Goal: Task Accomplishment & Management: Use online tool/utility

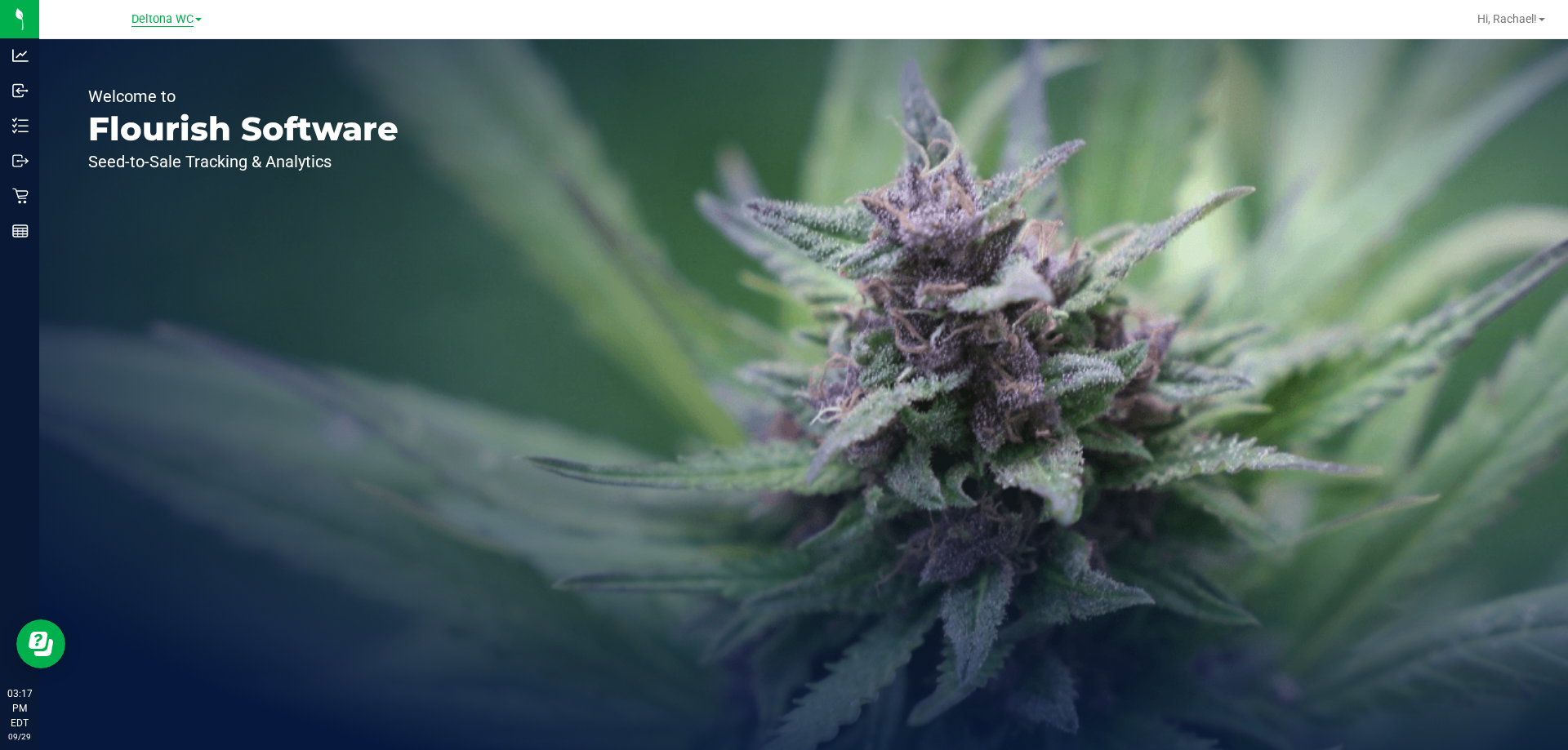
click at [186, 22] on span "Deltona WC" at bounding box center [162, 20] width 62 height 15
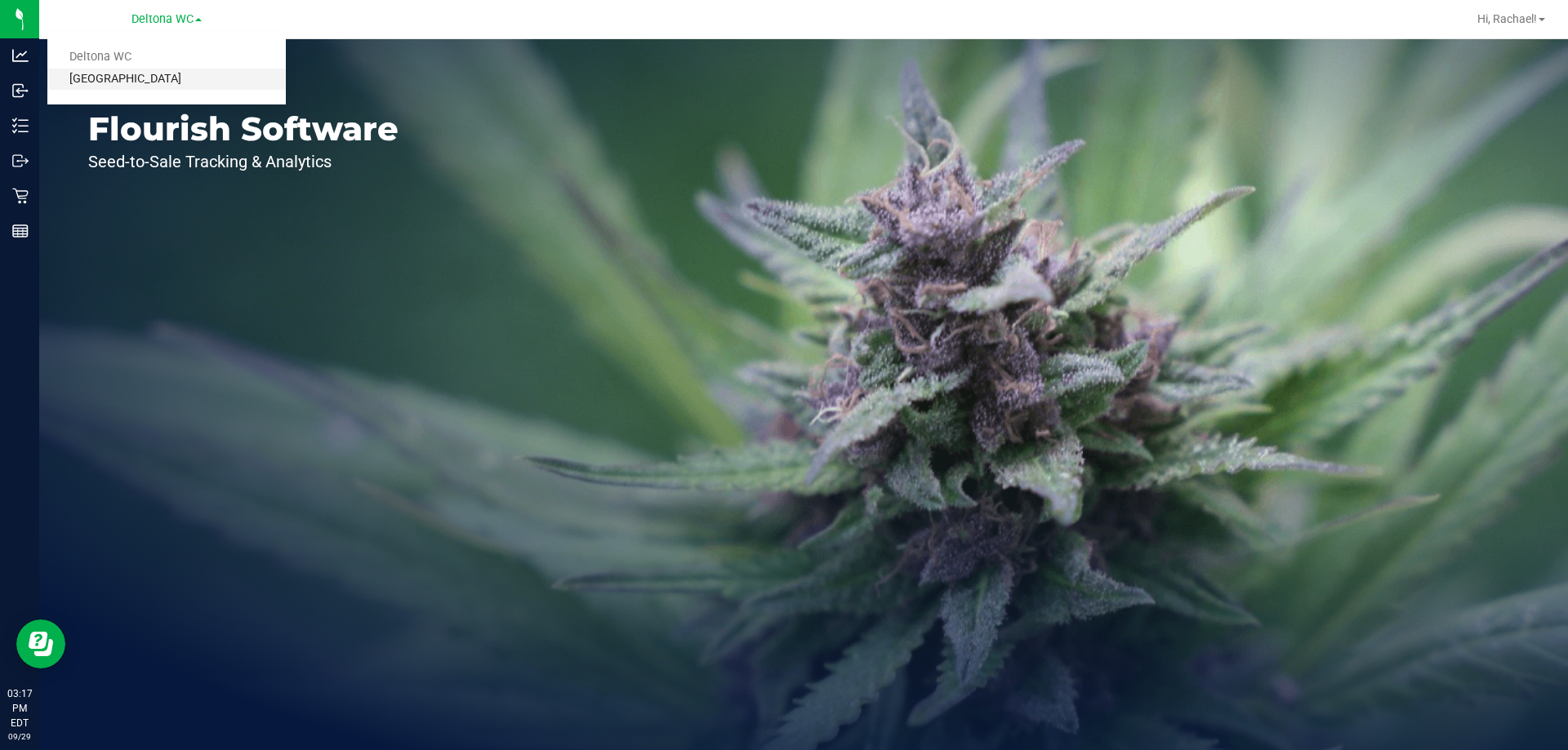
click at [163, 78] on link "[GEOGRAPHIC_DATA]" at bounding box center [166, 80] width 238 height 22
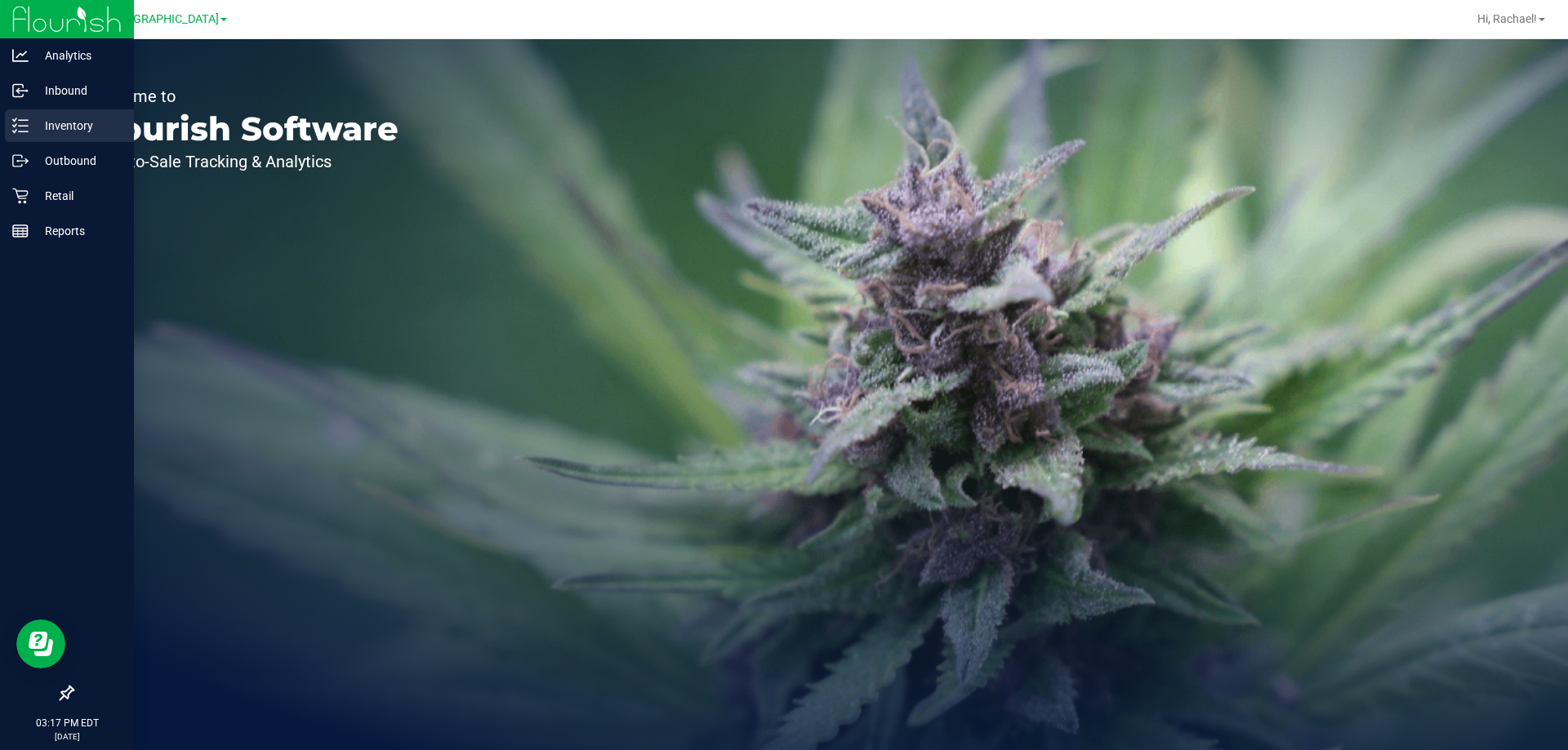
click at [72, 126] on p "Inventory" at bounding box center [77, 126] width 98 height 20
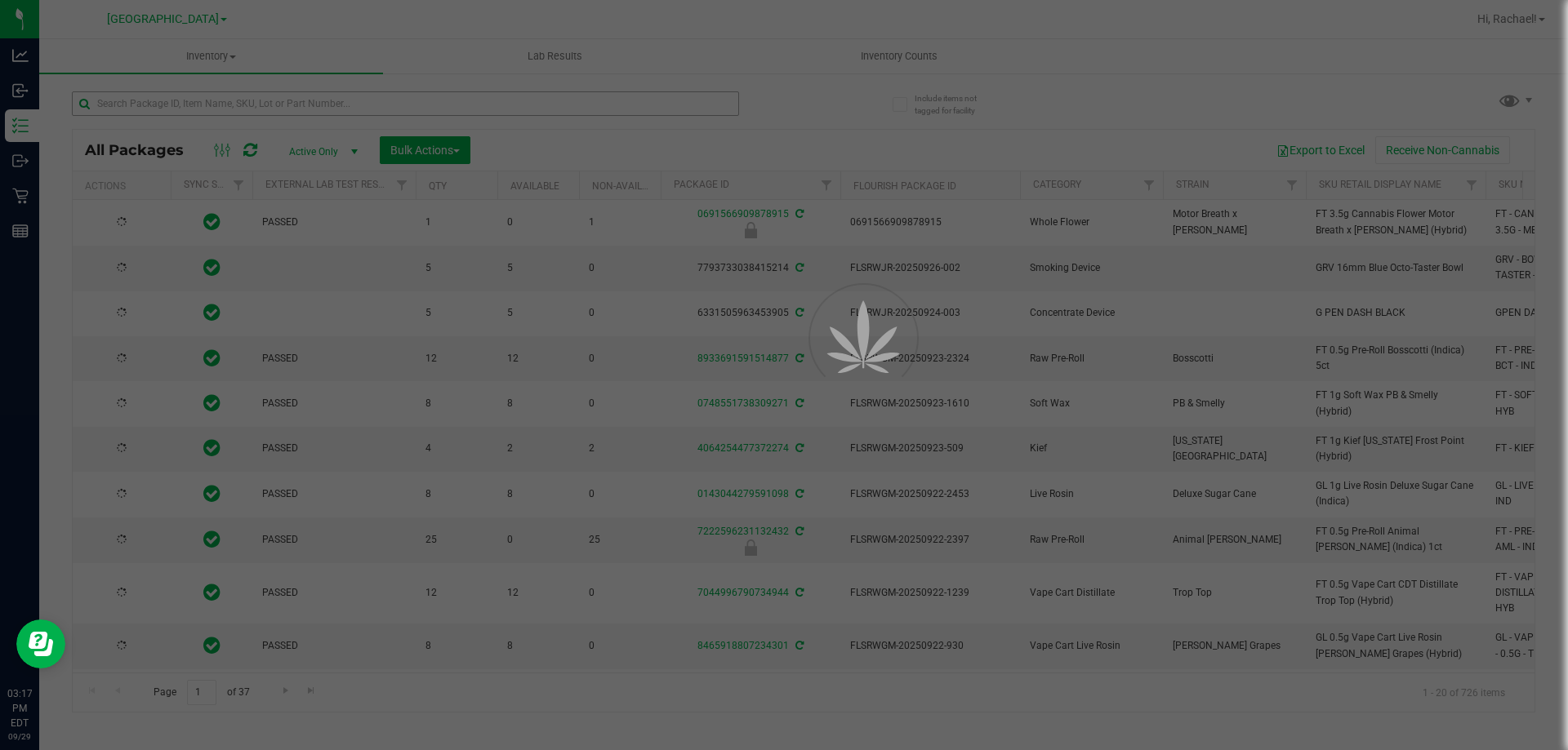
click at [263, 100] on div at bounding box center [784, 375] width 1568 height 750
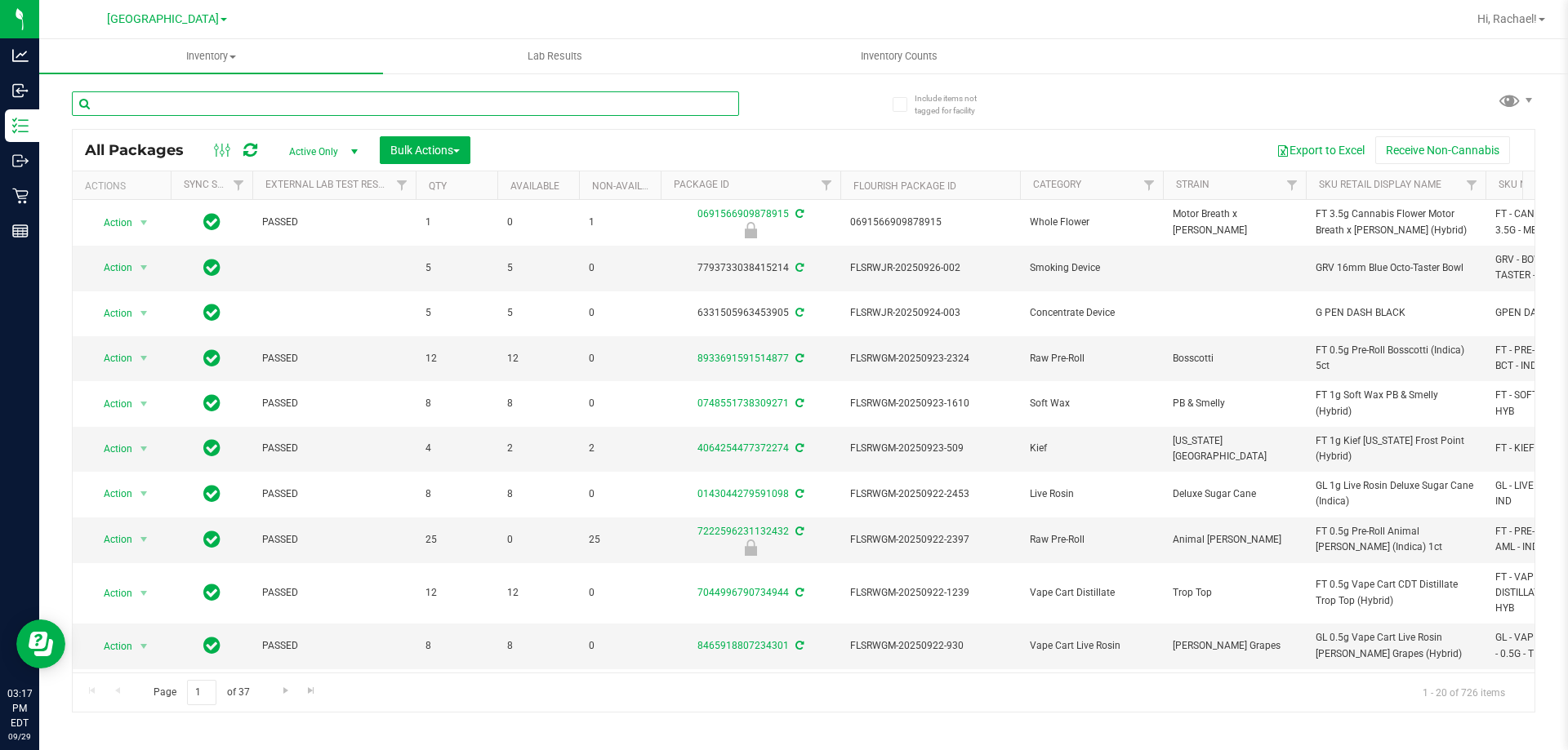
click at [263, 100] on input "text" at bounding box center [405, 103] width 667 height 24
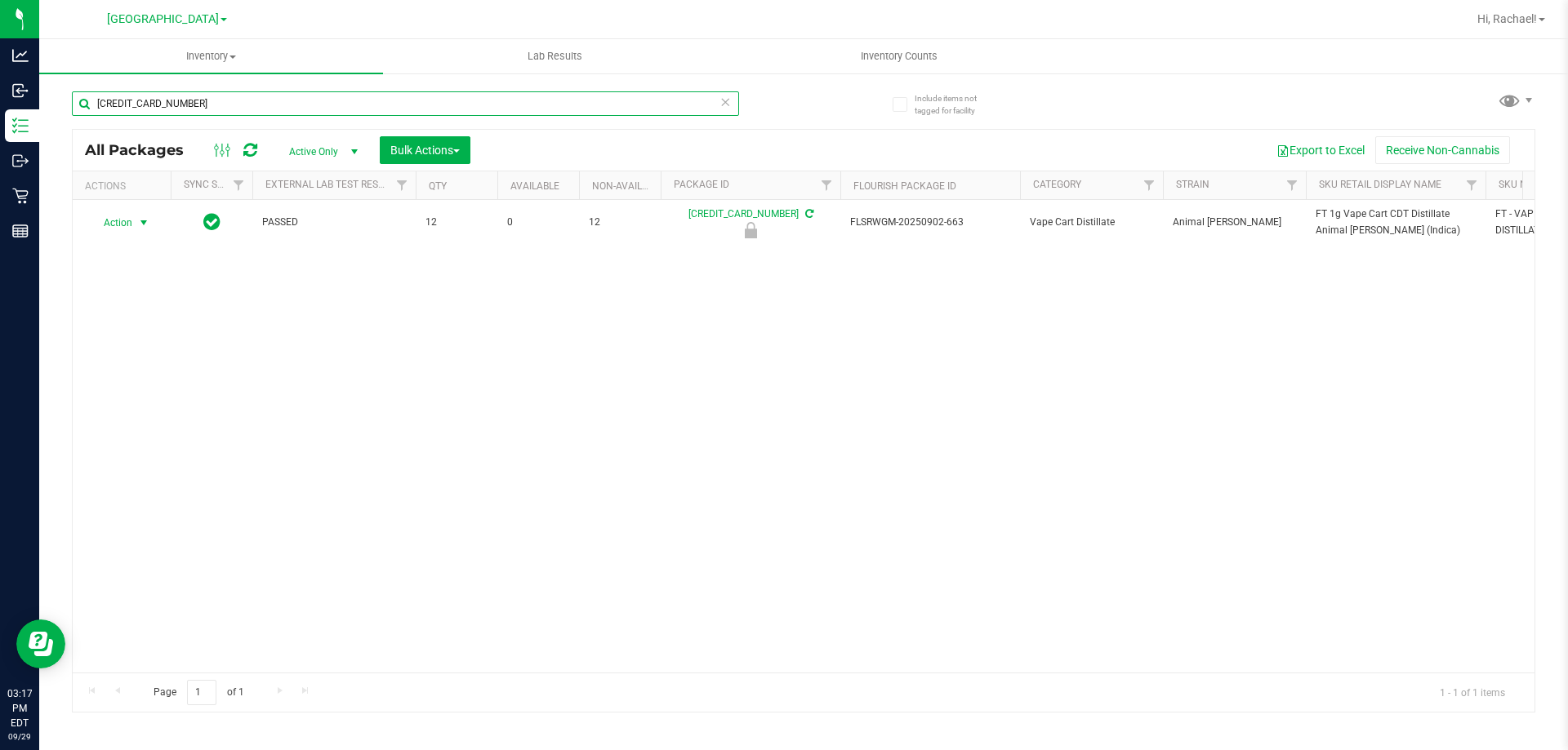
type input "[CREDIT_CARD_NUMBER]"
click at [144, 223] on span "select" at bounding box center [144, 223] width 13 height 13
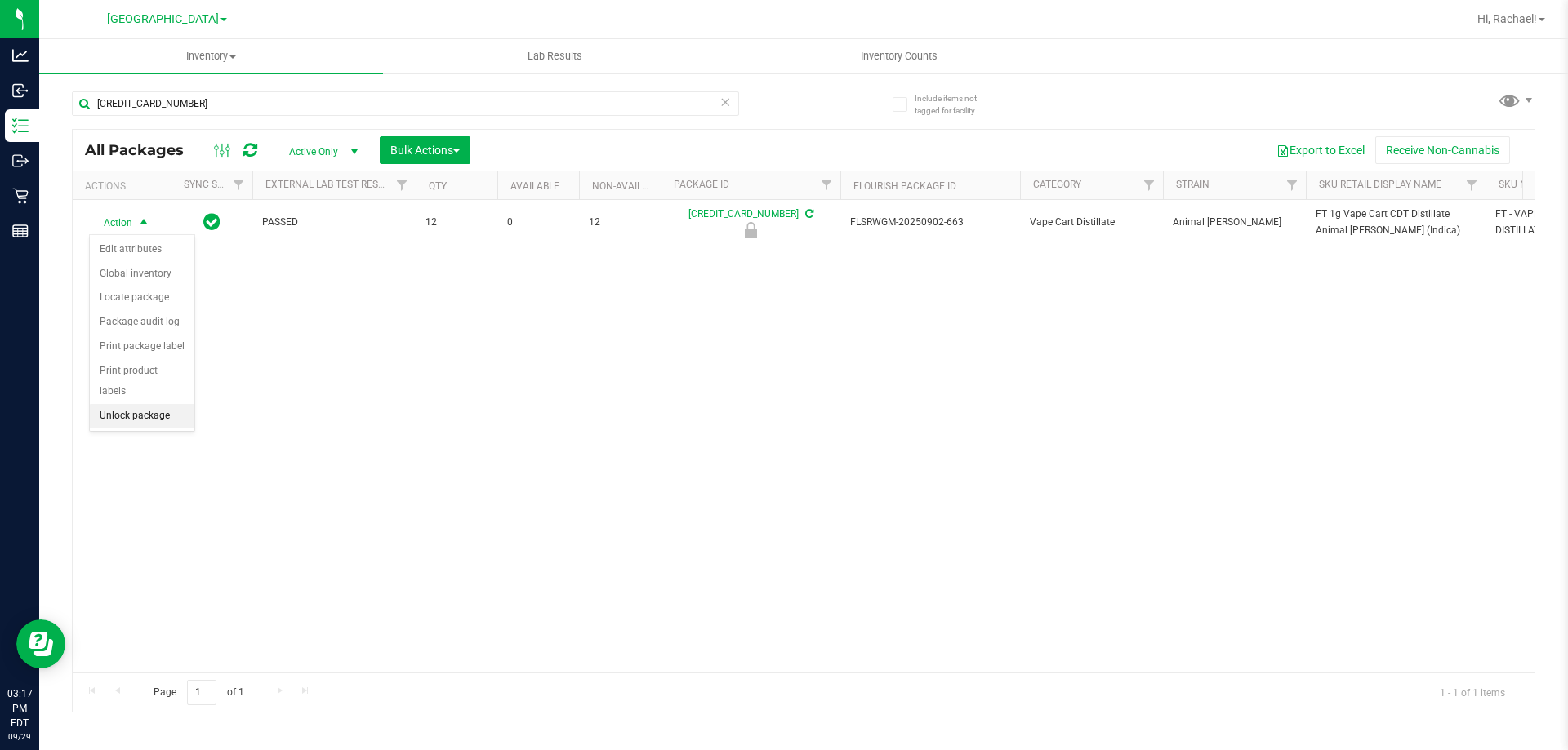
click at [139, 404] on li "Unlock package" at bounding box center [142, 416] width 105 height 24
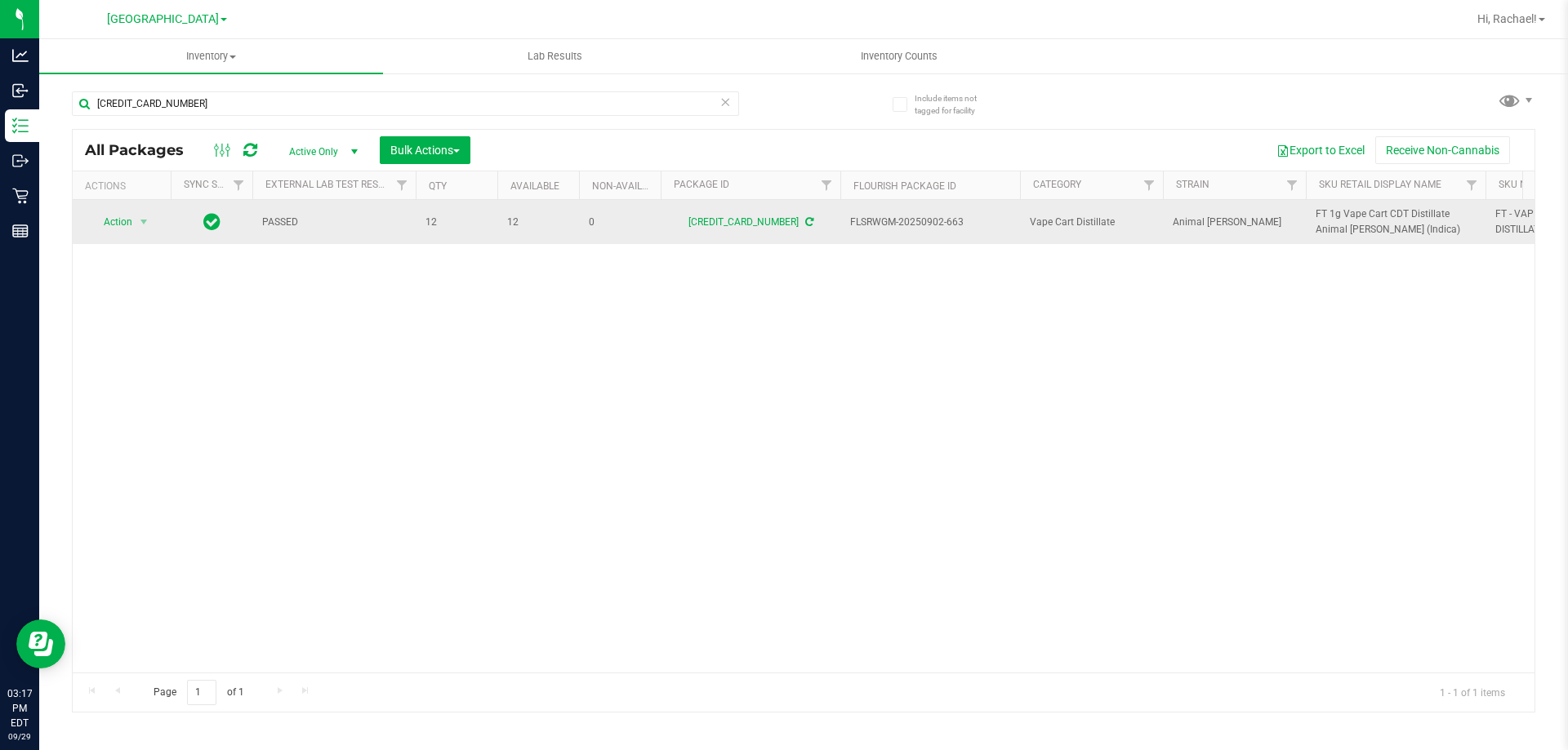
click at [1395, 211] on span "FT 1g Vape Cart CDT Distillate Animal [PERSON_NAME] (Indica)" at bounding box center [1395, 222] width 160 height 31
copy tr "FT 1g Vape Cart CDT Distillate Animal [PERSON_NAME] (Indica)"
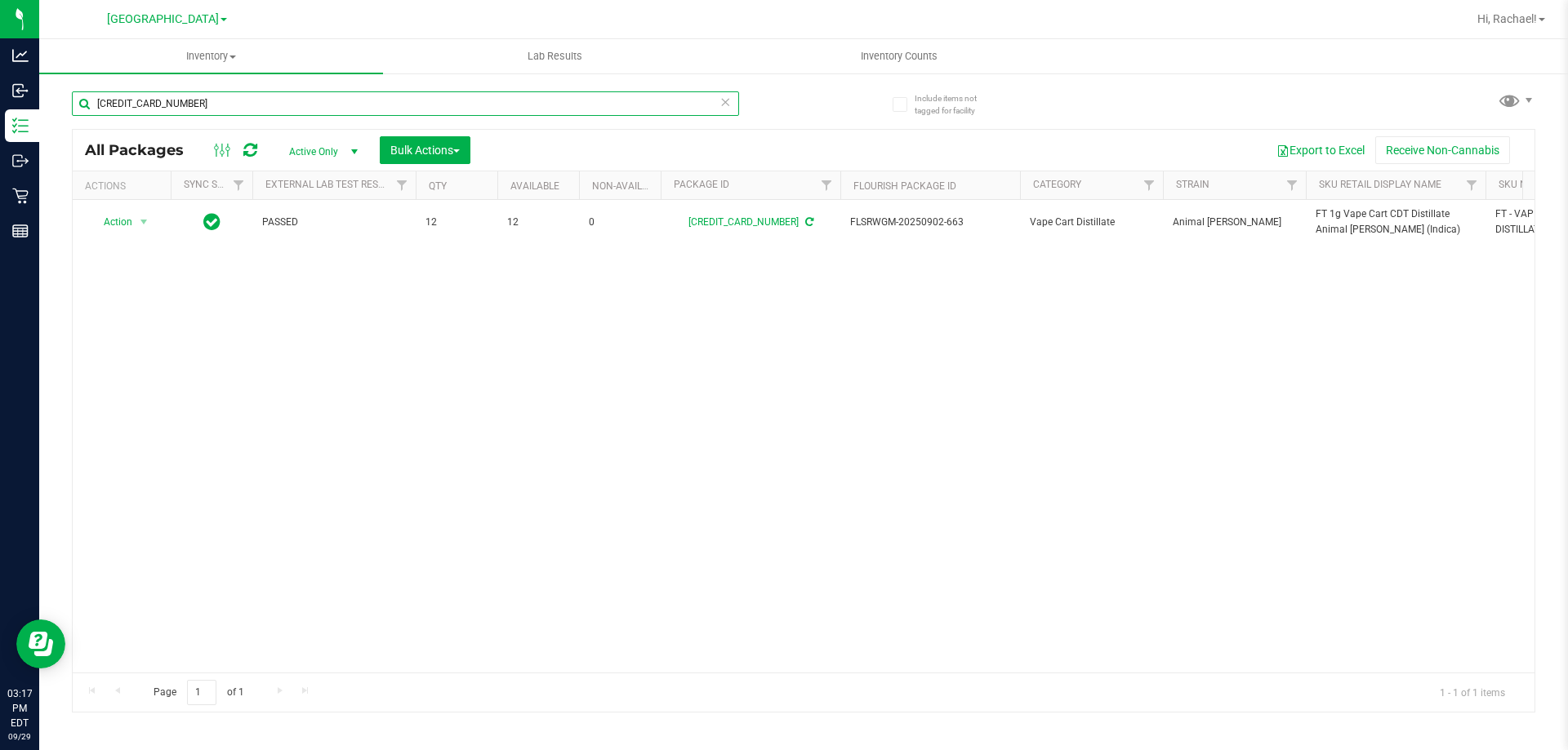
click at [213, 97] on input "[CREDIT_CARD_NUMBER]" at bounding box center [405, 103] width 667 height 24
paste input "FT 1g Vape Cart CDT Distillate Animal [PERSON_NAME] (Indica)"
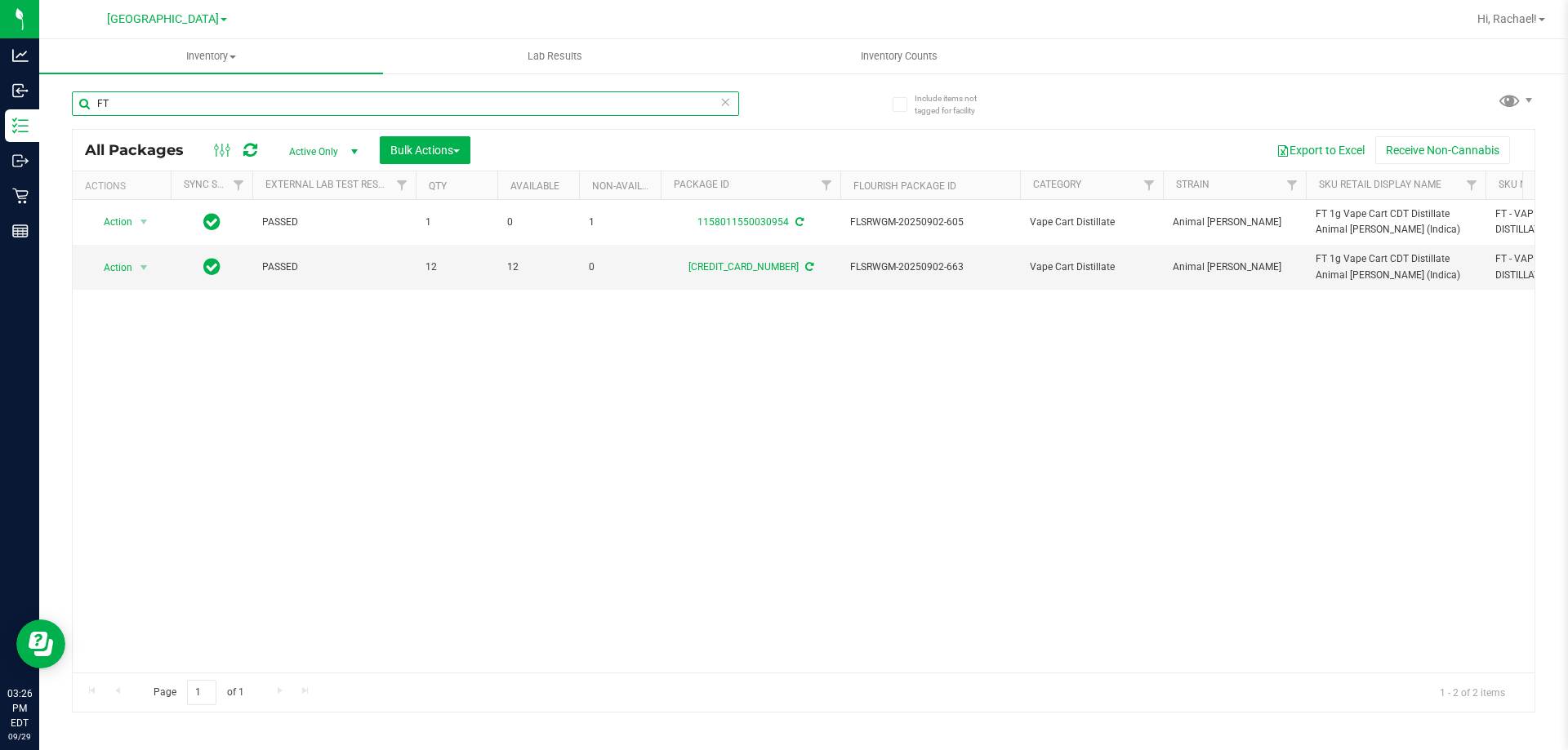
type input "F"
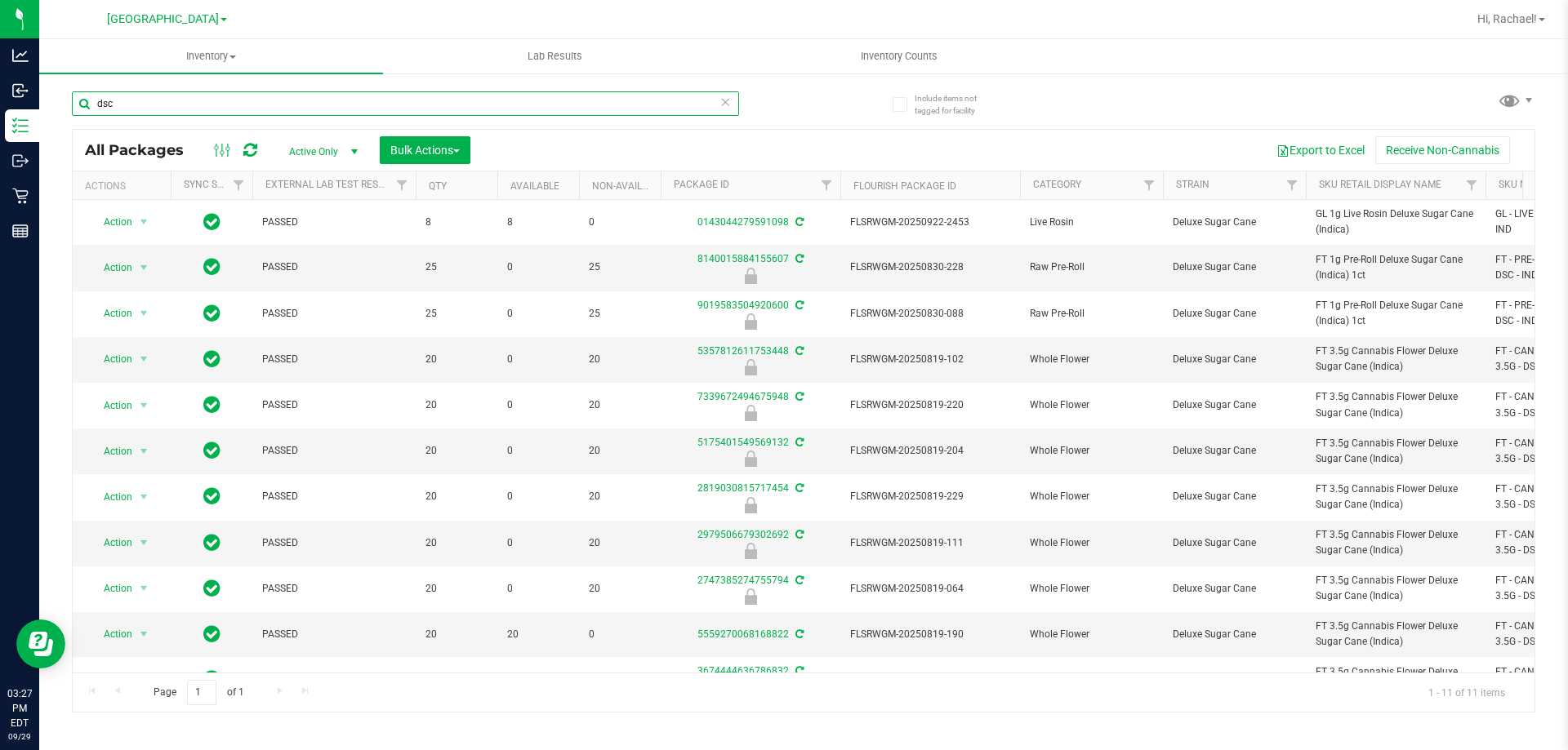
click at [303, 101] on input "dsc" at bounding box center [405, 103] width 667 height 24
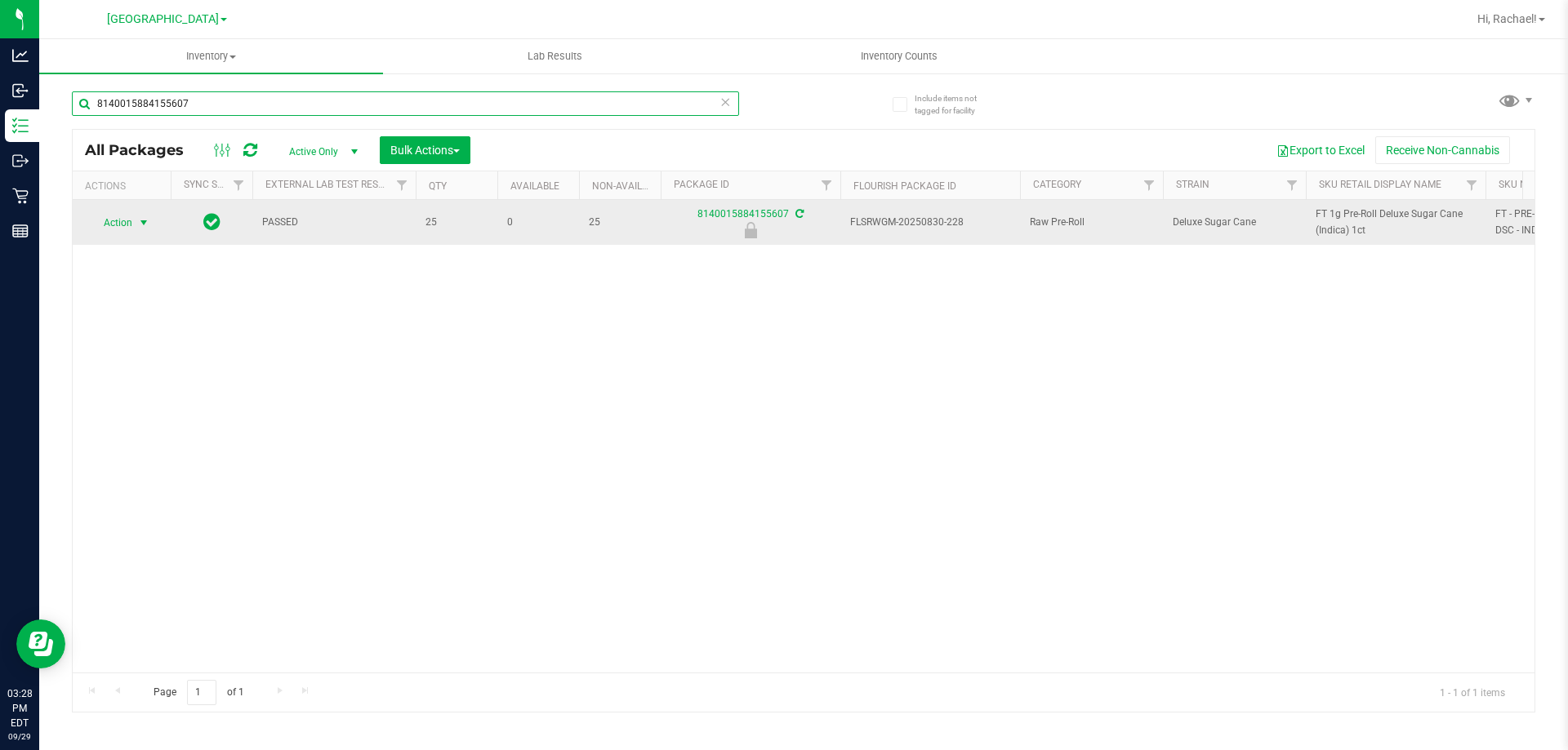
type input "8140015884155607"
click at [110, 225] on span "Action" at bounding box center [110, 223] width 44 height 23
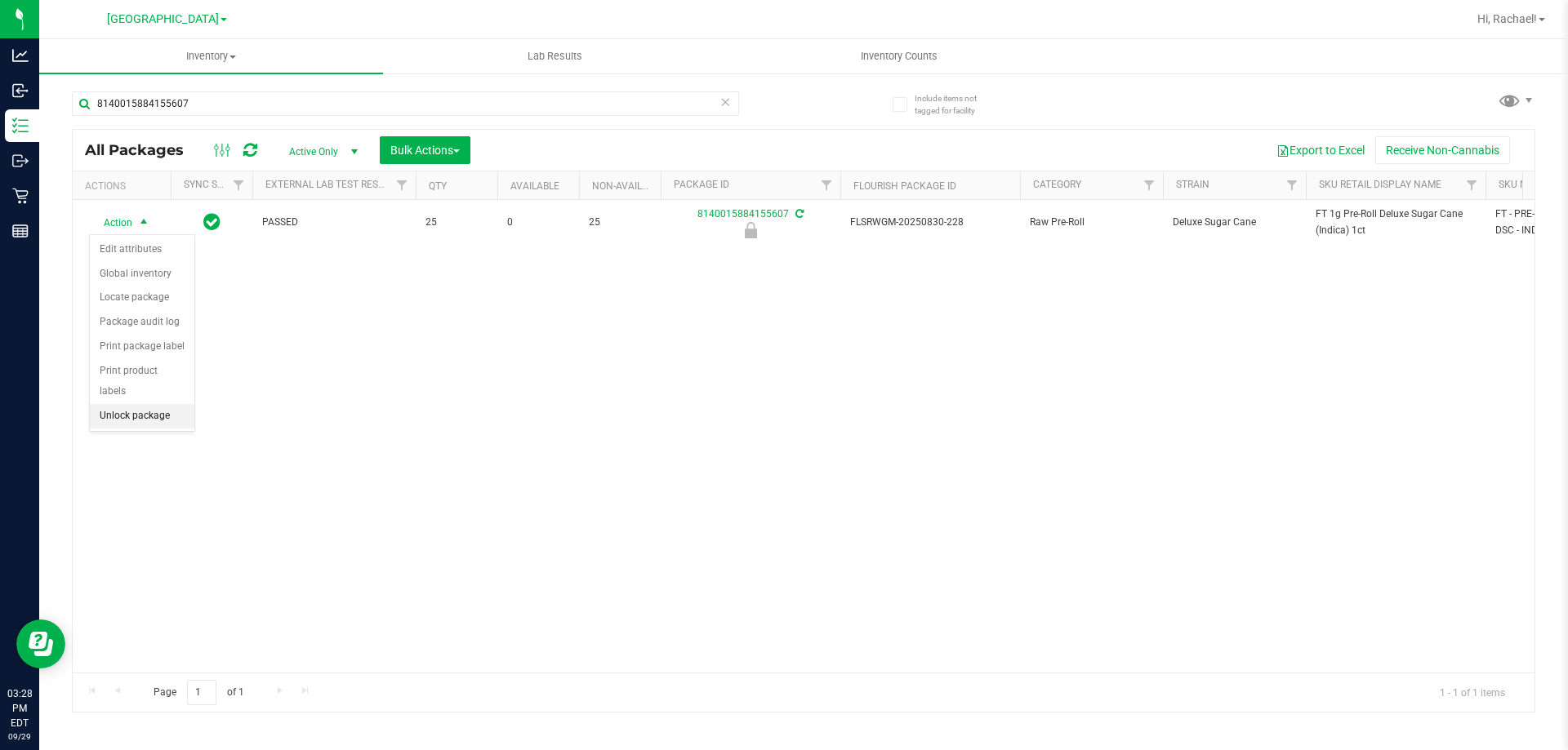
click at [126, 404] on li "Unlock package" at bounding box center [142, 416] width 105 height 24
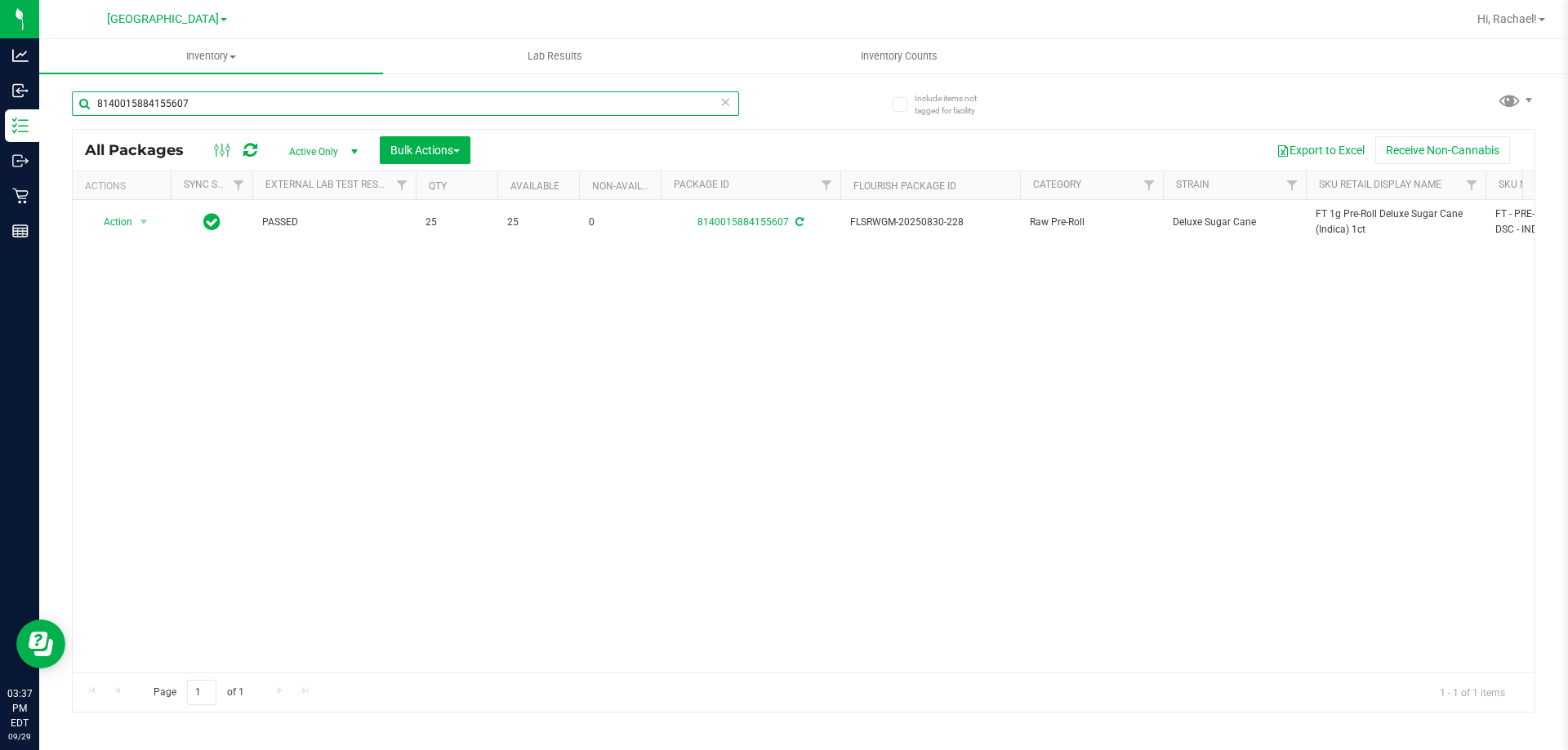
click at [230, 96] on input "8140015884155607" at bounding box center [405, 103] width 667 height 24
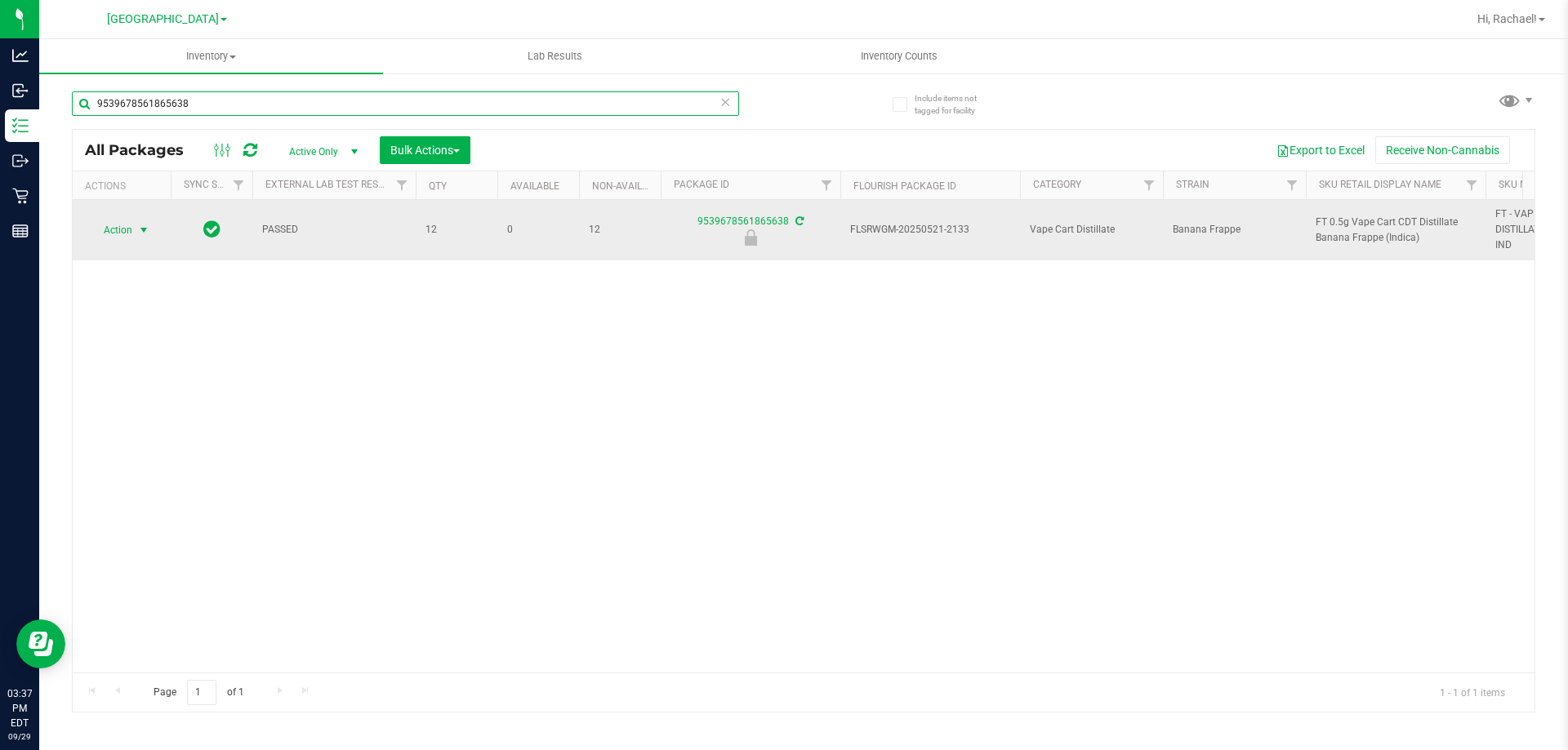
type input "9539678561865638"
click at [146, 232] on span "select" at bounding box center [144, 230] width 13 height 13
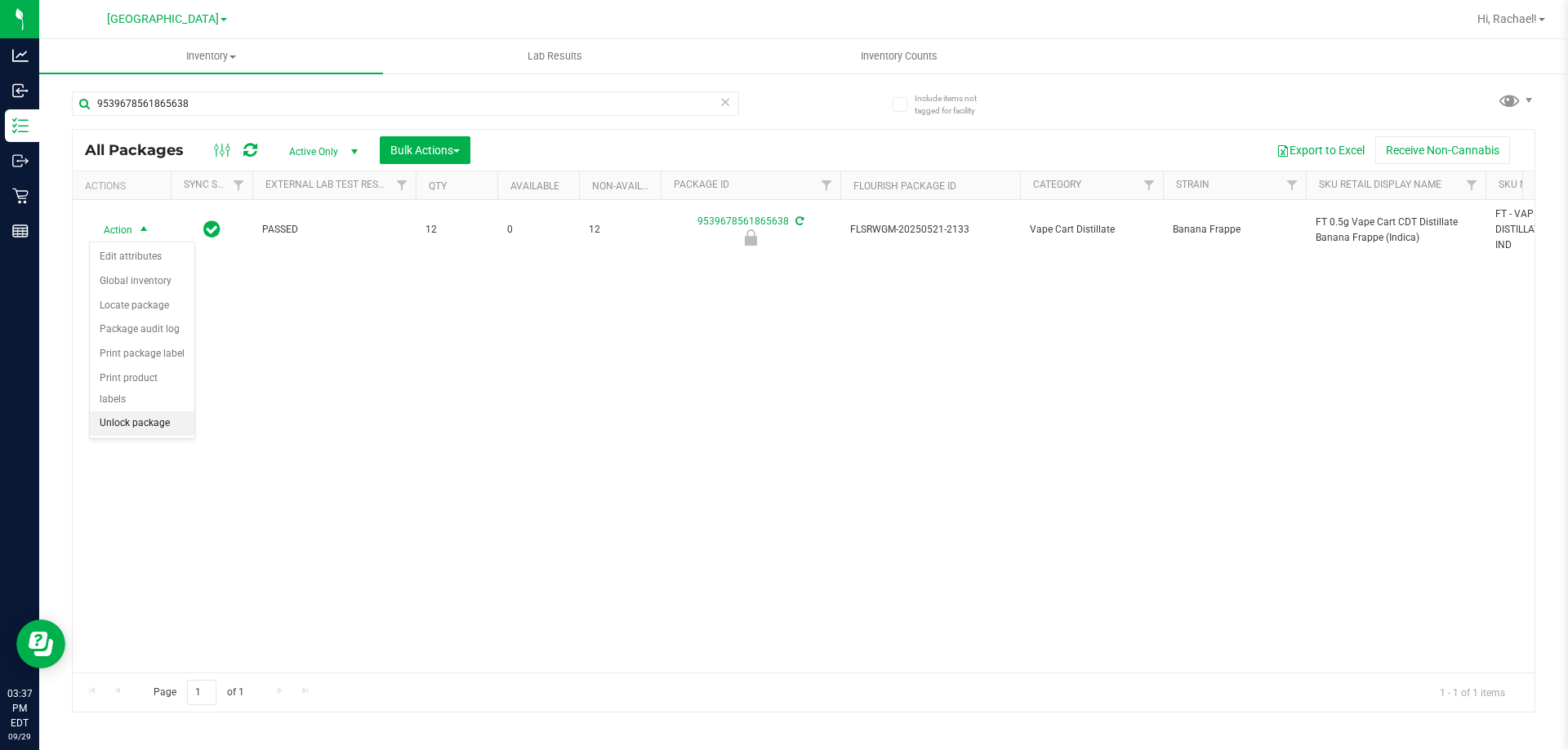
click at [129, 411] on li "Unlock package" at bounding box center [142, 423] width 105 height 24
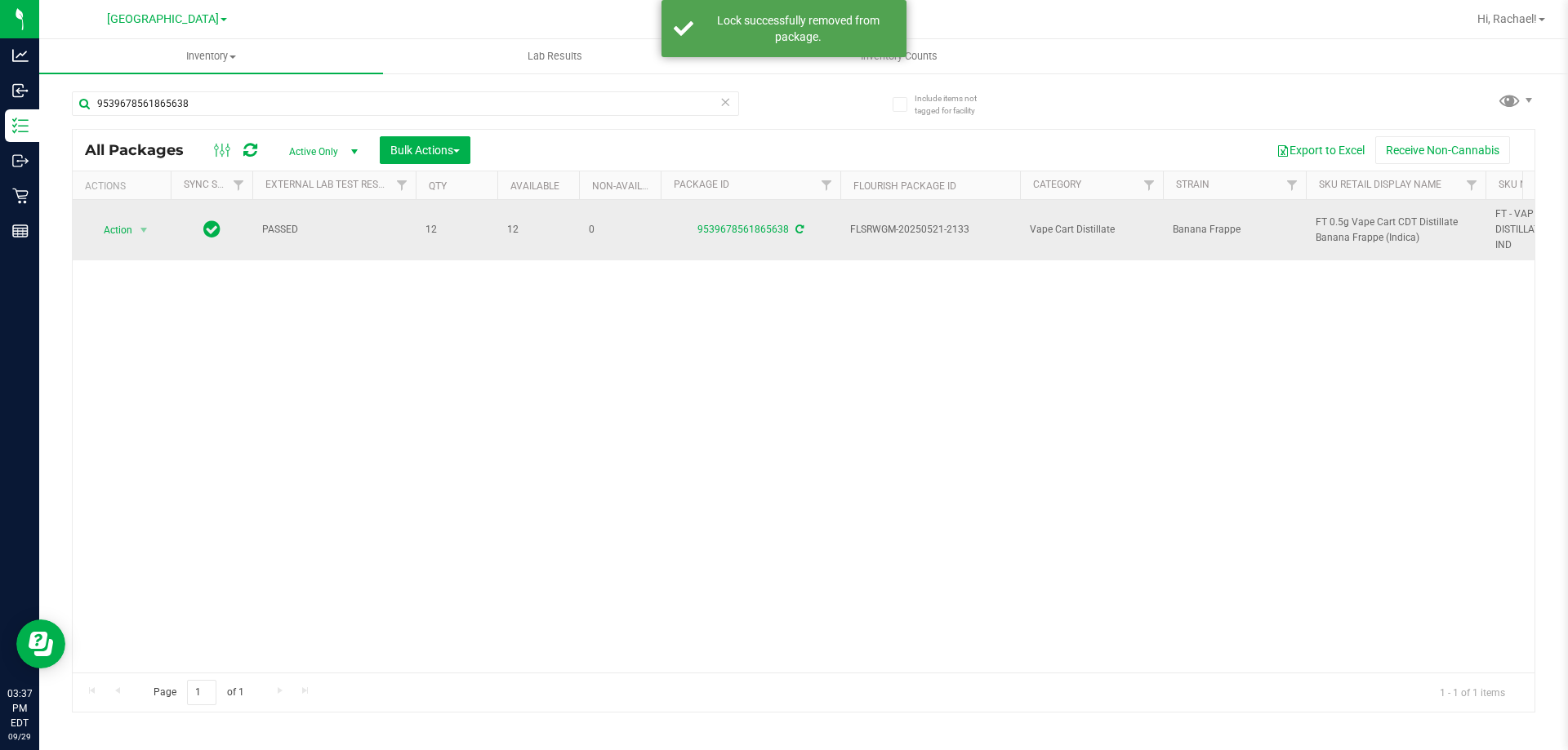
click at [1379, 222] on span "FT 0.5g Vape Cart CDT Distillate Banana Frappe (Indica)" at bounding box center [1395, 230] width 160 height 31
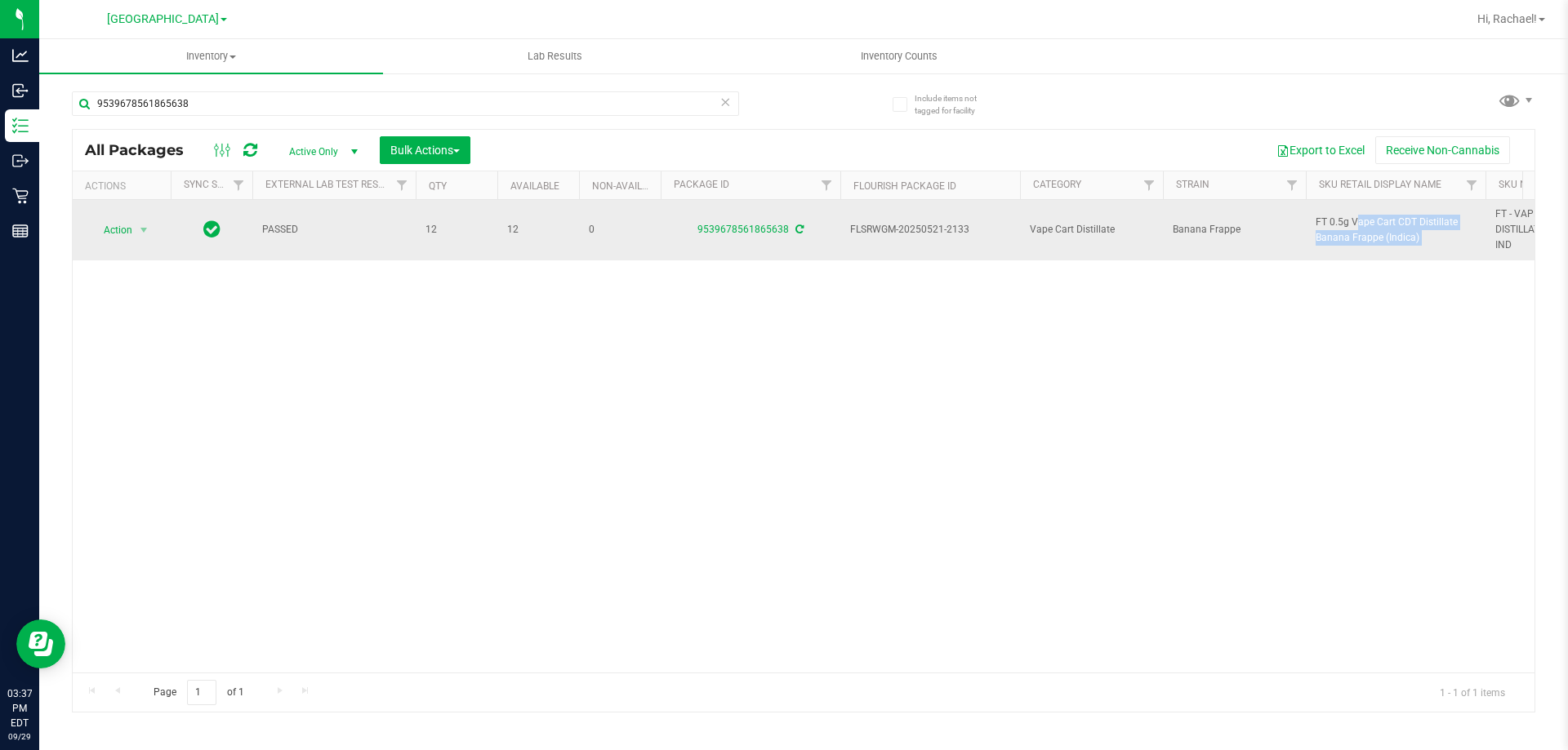
copy tr "FT 0.5g Vape Cart CDT Distillate Banana Frappe (Indica)"
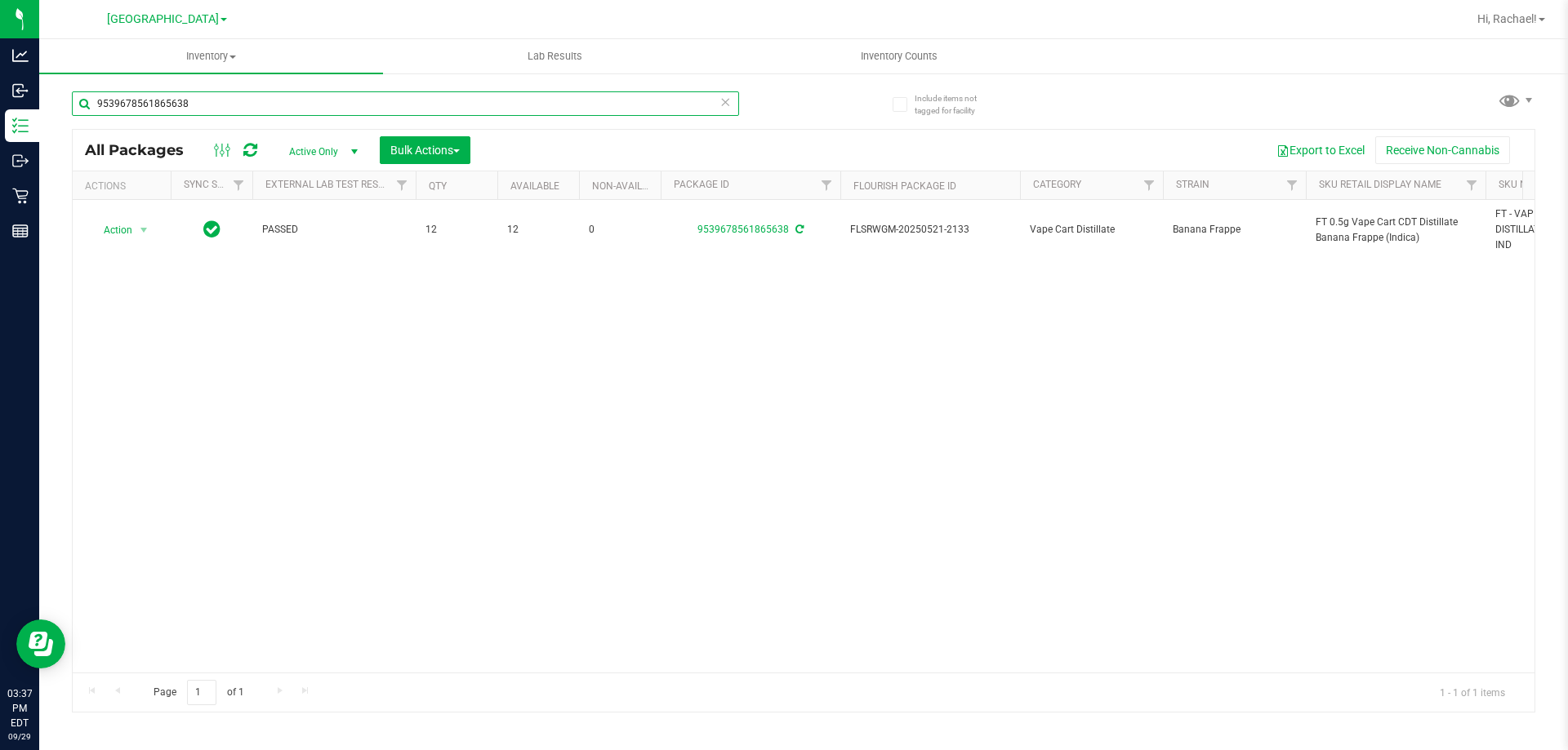
click at [188, 105] on input "9539678561865638" at bounding box center [405, 103] width 667 height 24
paste input "FT 0.5g Vape Cart CDT Distillate Banana Frappe (Indica)"
type input "F"
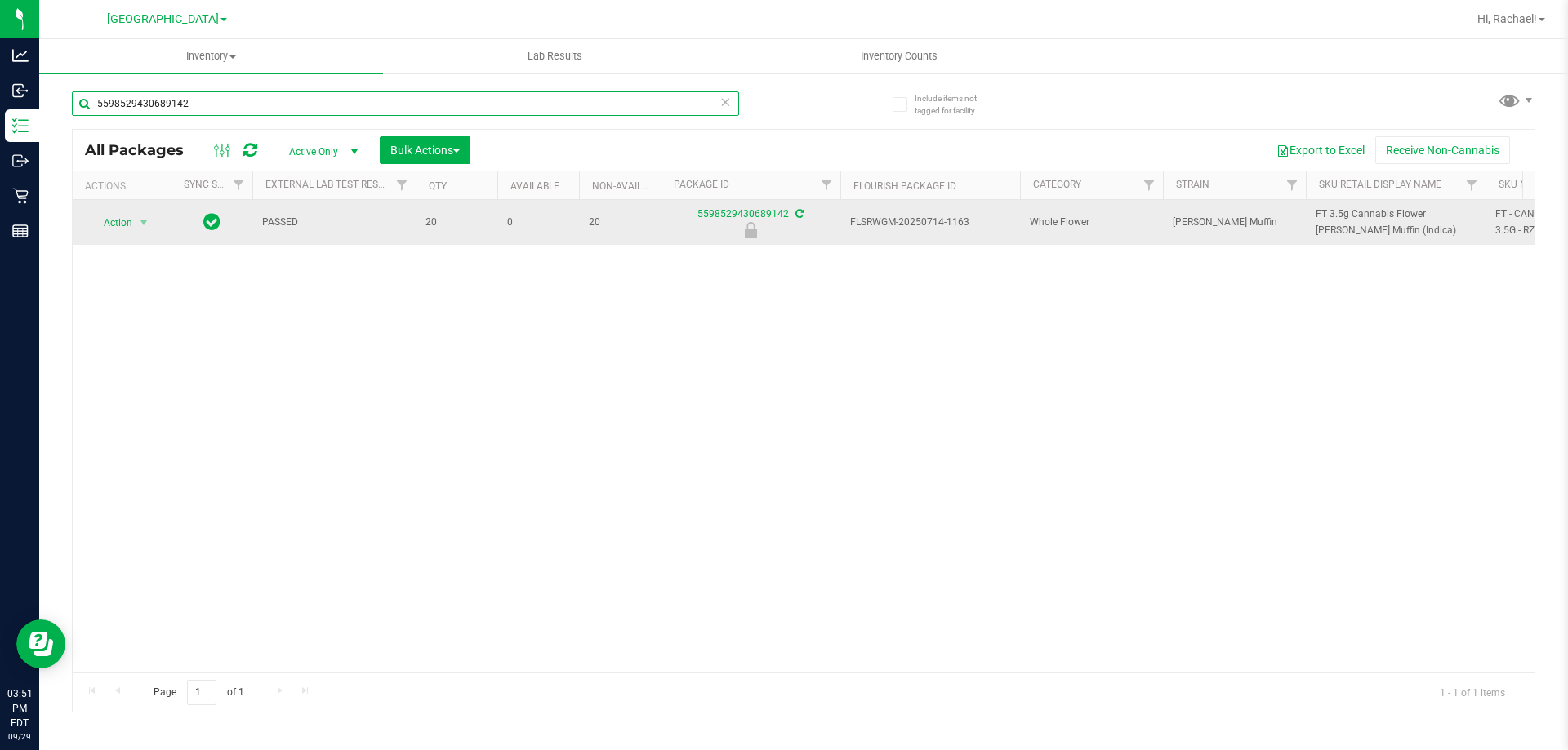
type input "5598529430689142"
click at [132, 222] on span "Action" at bounding box center [110, 223] width 44 height 23
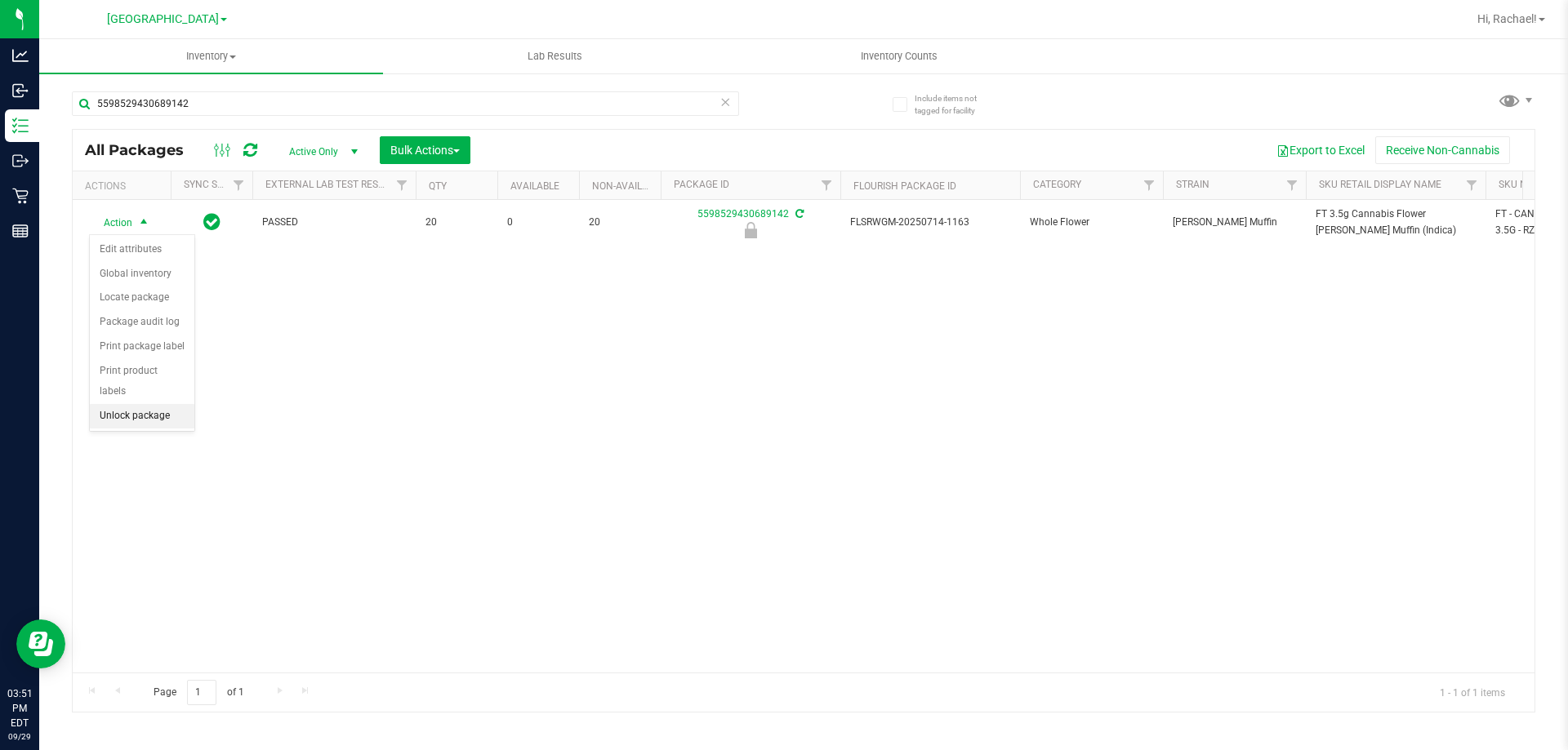
click at [164, 404] on li "Unlock package" at bounding box center [142, 416] width 105 height 24
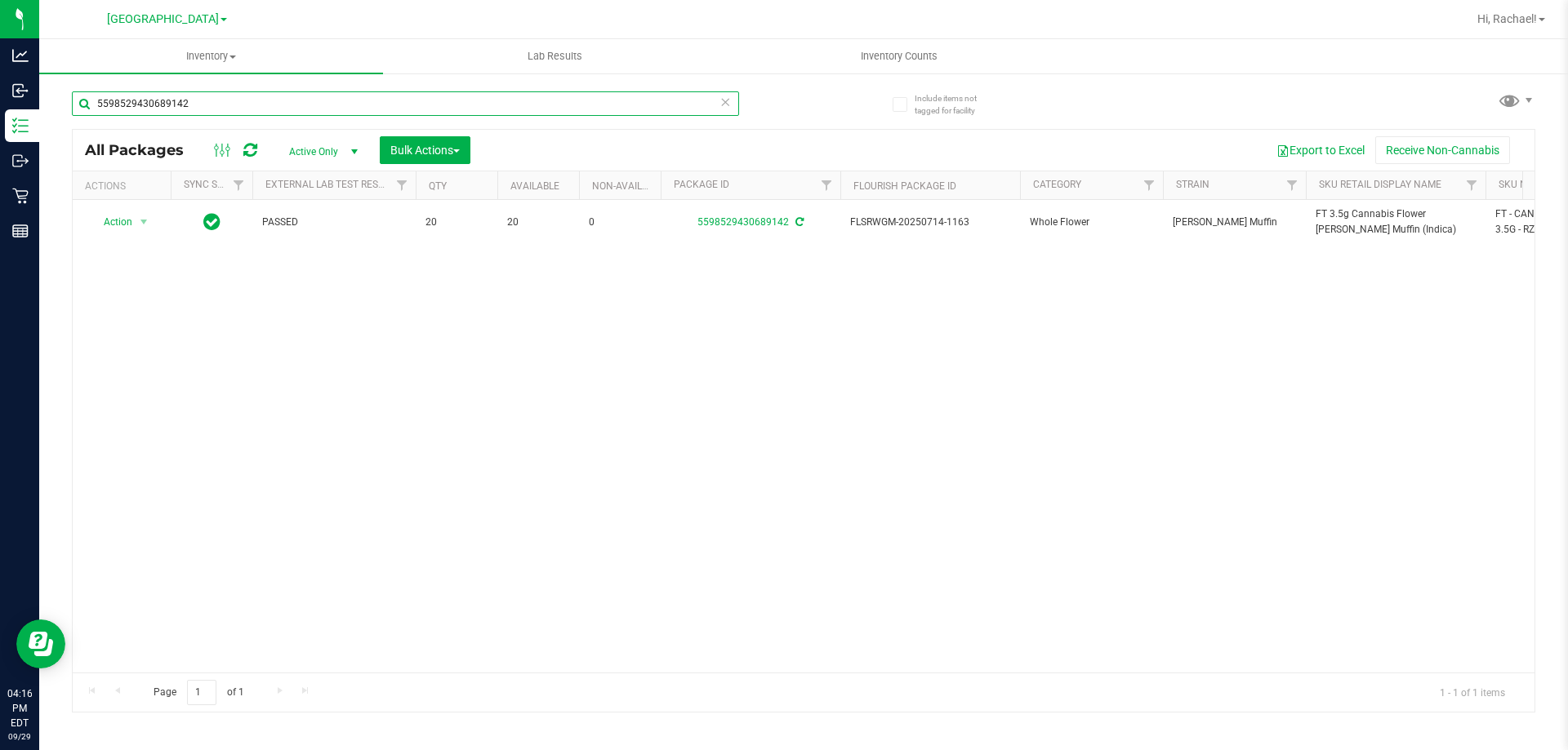
click at [268, 102] on input "5598529430689142" at bounding box center [405, 103] width 667 height 24
type input "7731047024275031"
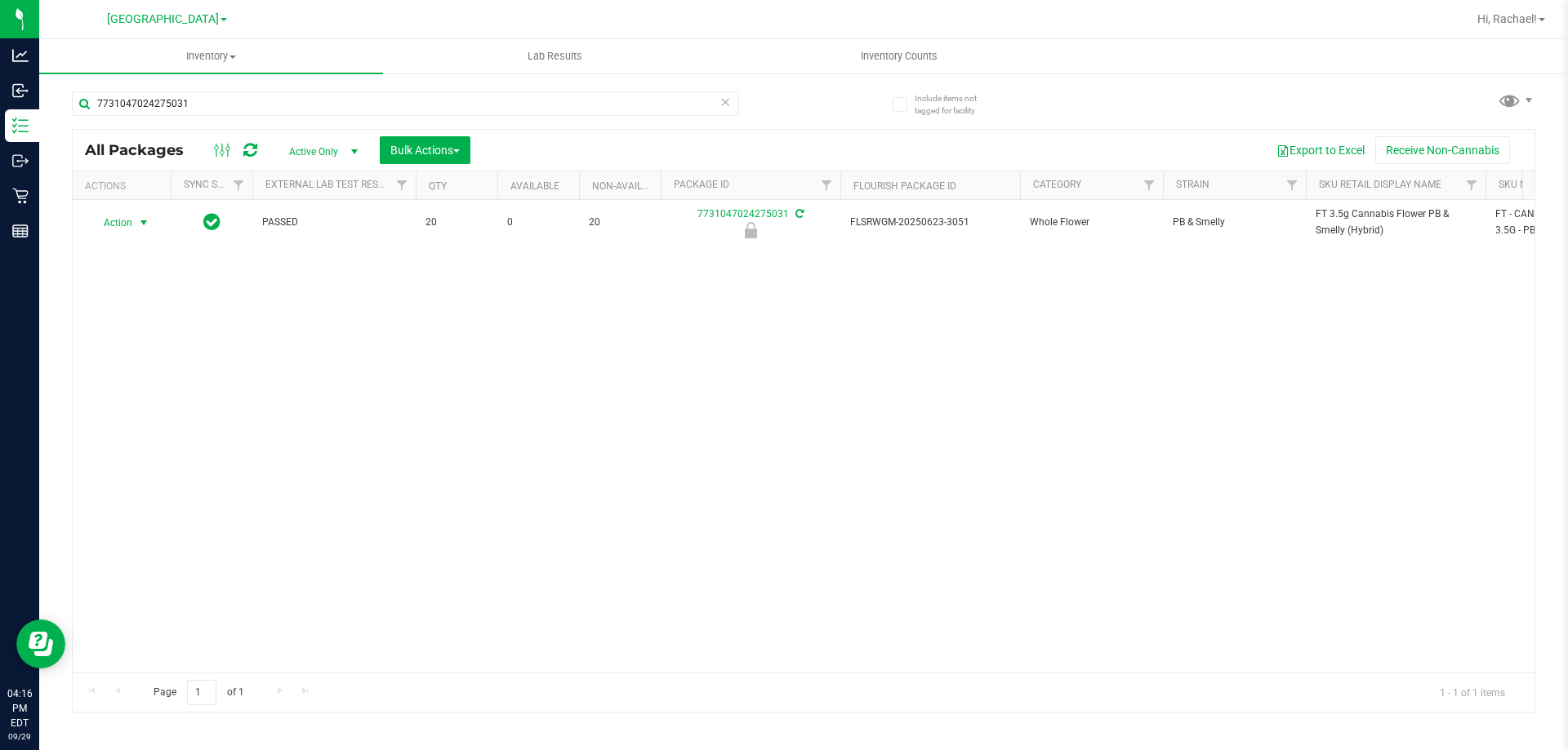
click at [146, 221] on span "select" at bounding box center [144, 223] width 13 height 13
click at [157, 404] on li "Unlock package" at bounding box center [142, 416] width 105 height 24
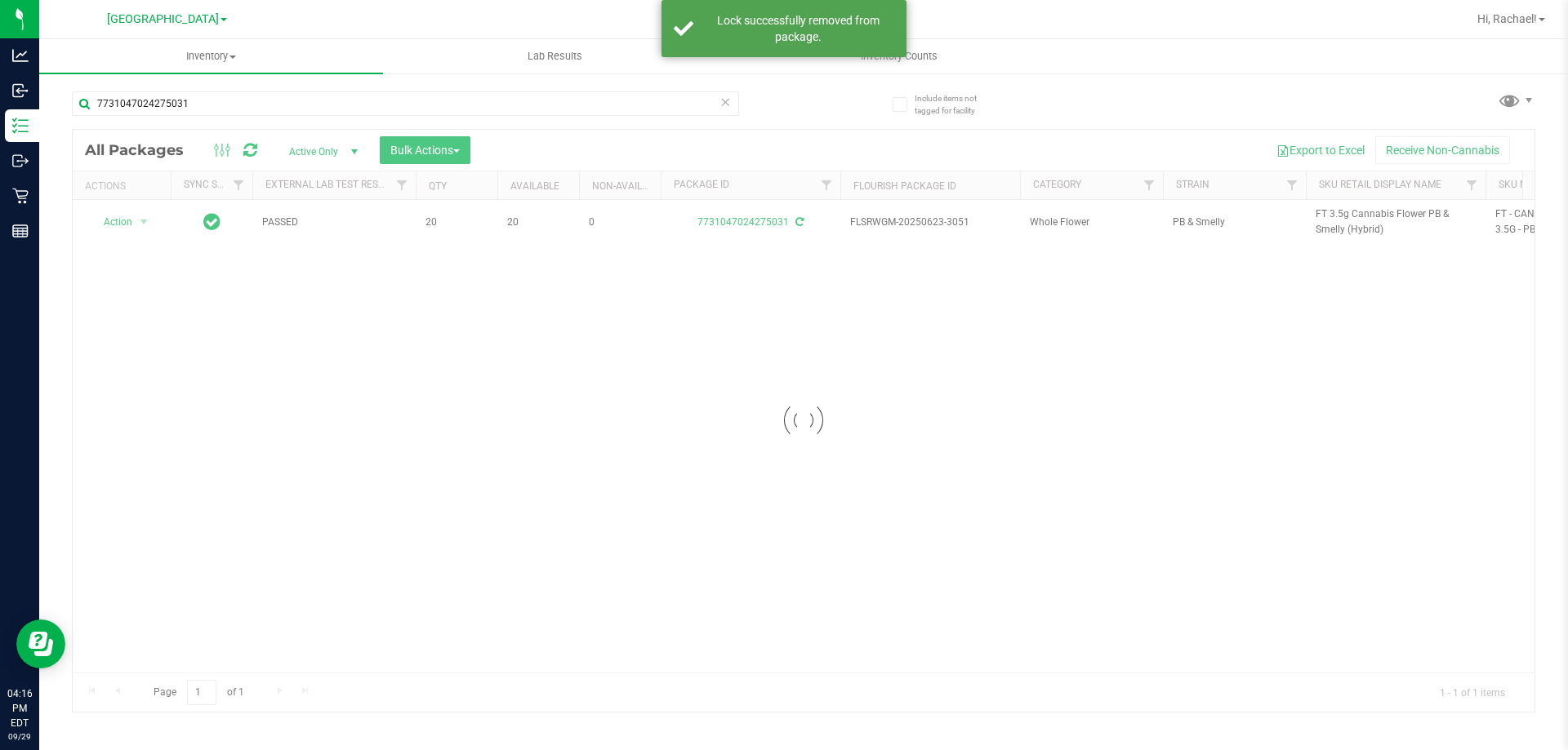
click at [1325, 213] on div at bounding box center [803, 420] width 1462 height 582
click at [1325, 213] on span "FT 3.5g Cannabis Flower PB & Smelly (Hybrid)" at bounding box center [1395, 222] width 160 height 31
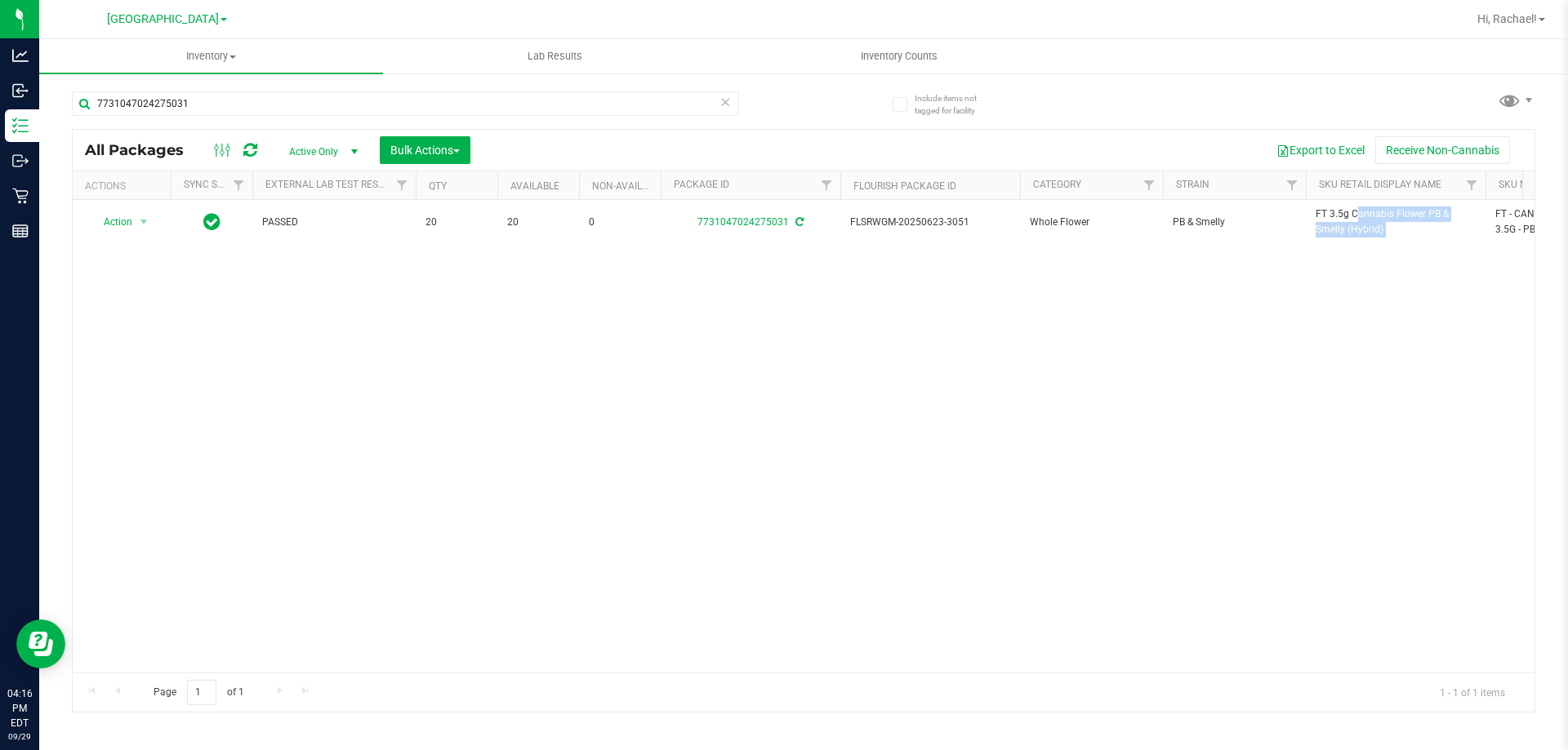
click at [1325, 213] on span "FT 3.5g Cannabis Flower PB & Smelly (Hybrid)" at bounding box center [1395, 222] width 160 height 31
copy tr "FT 3.5g Cannabis Flower PB & Smelly (Hybrid)"
click at [249, 102] on input "7731047024275031" at bounding box center [405, 103] width 667 height 24
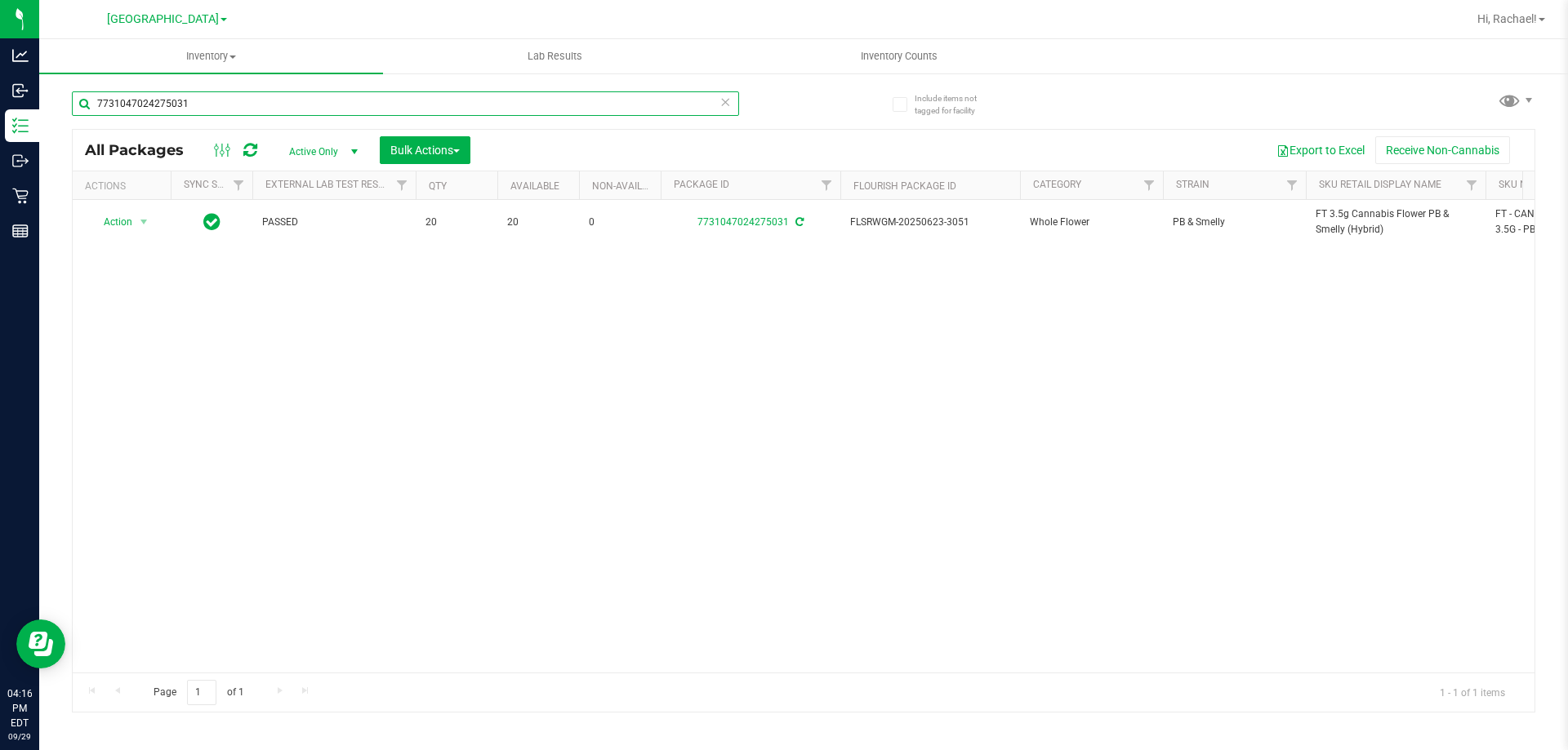
paste input "FT 3.5g Cannabis Flower PB & Smelly (Hybrid)"
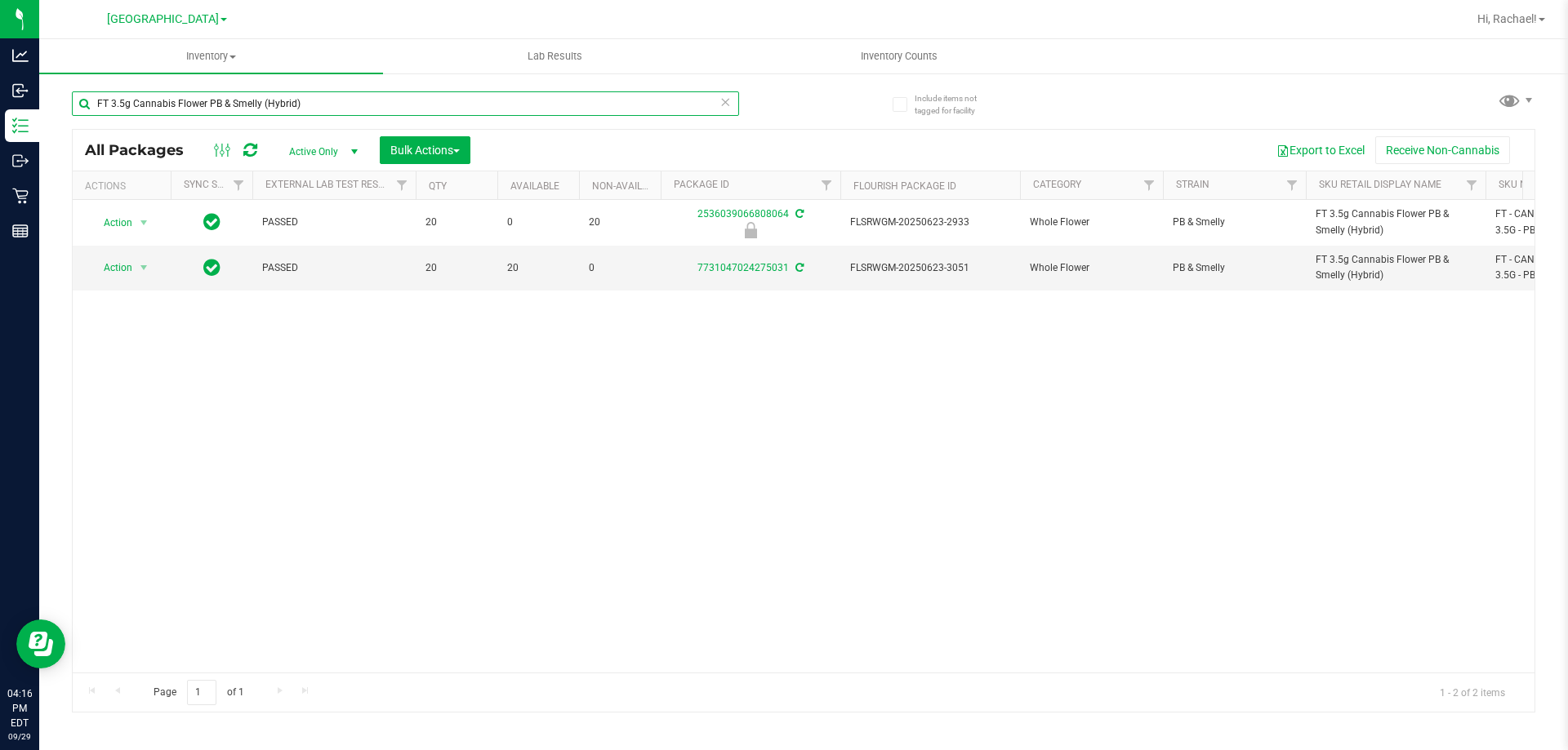
click at [372, 96] on input "FT 3.5g Cannabis Flower PB & Smelly (Hybrid)" at bounding box center [405, 103] width 667 height 24
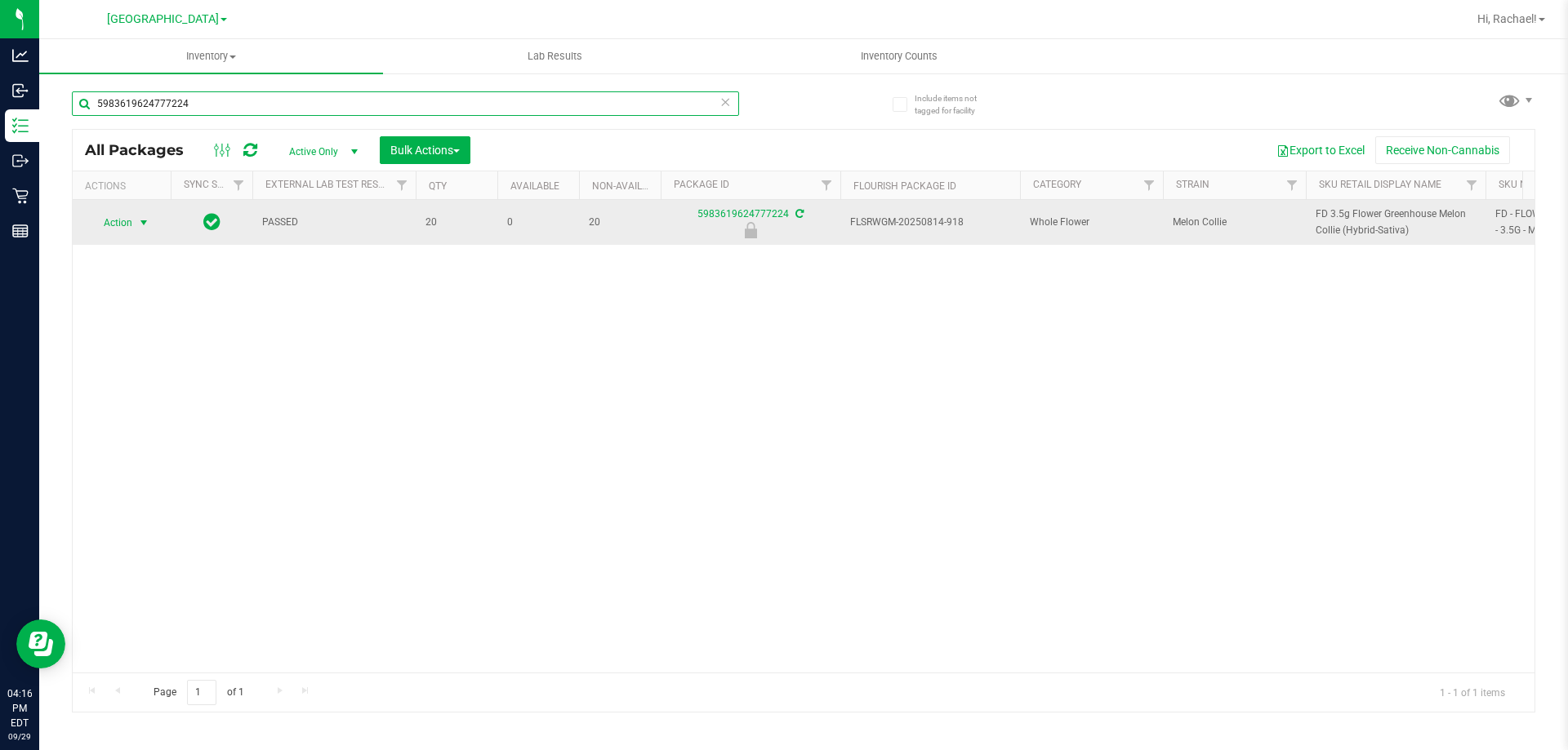
type input "5983619624777224"
click at [140, 218] on span "select" at bounding box center [144, 223] width 13 height 13
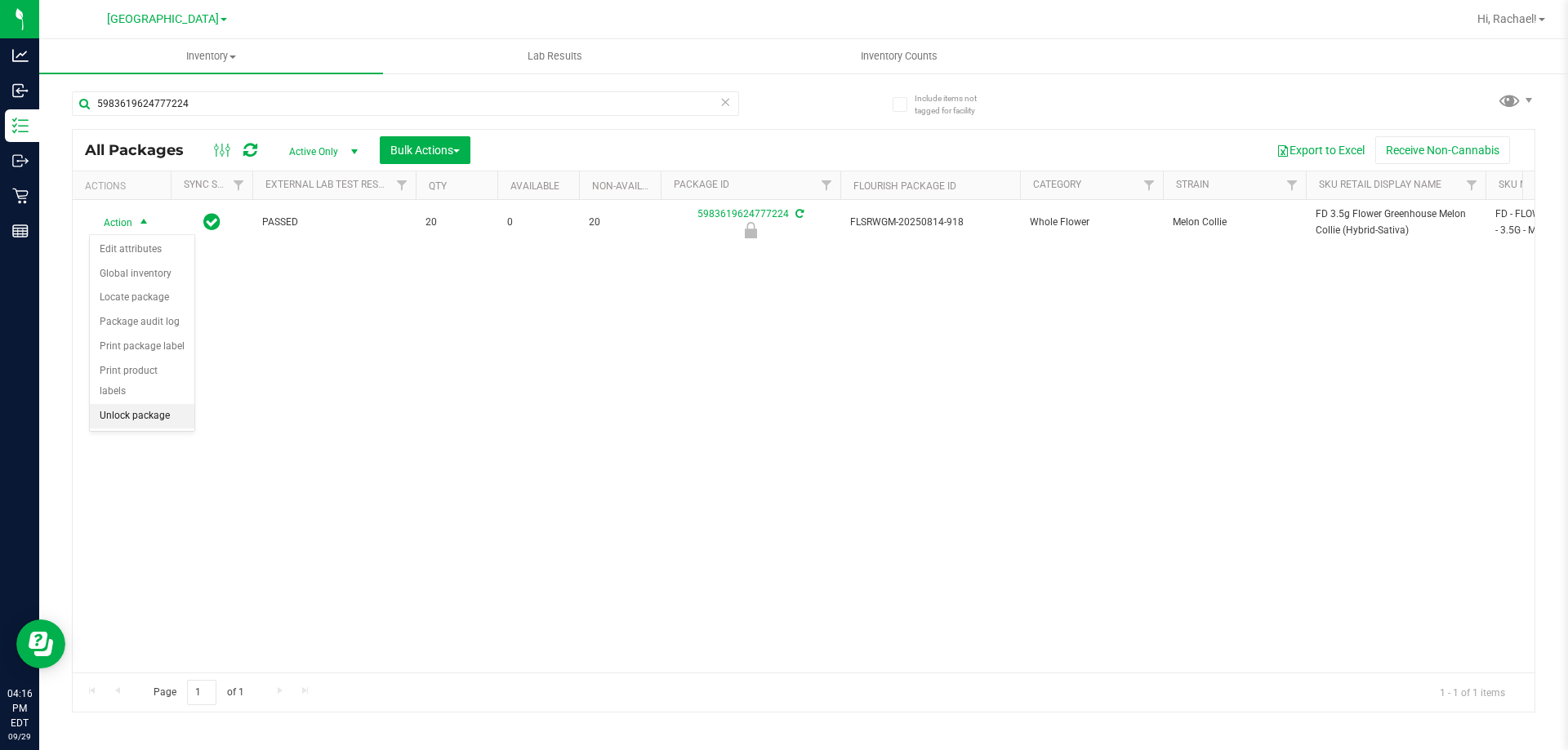
click at [135, 404] on li "Unlock package" at bounding box center [142, 416] width 105 height 24
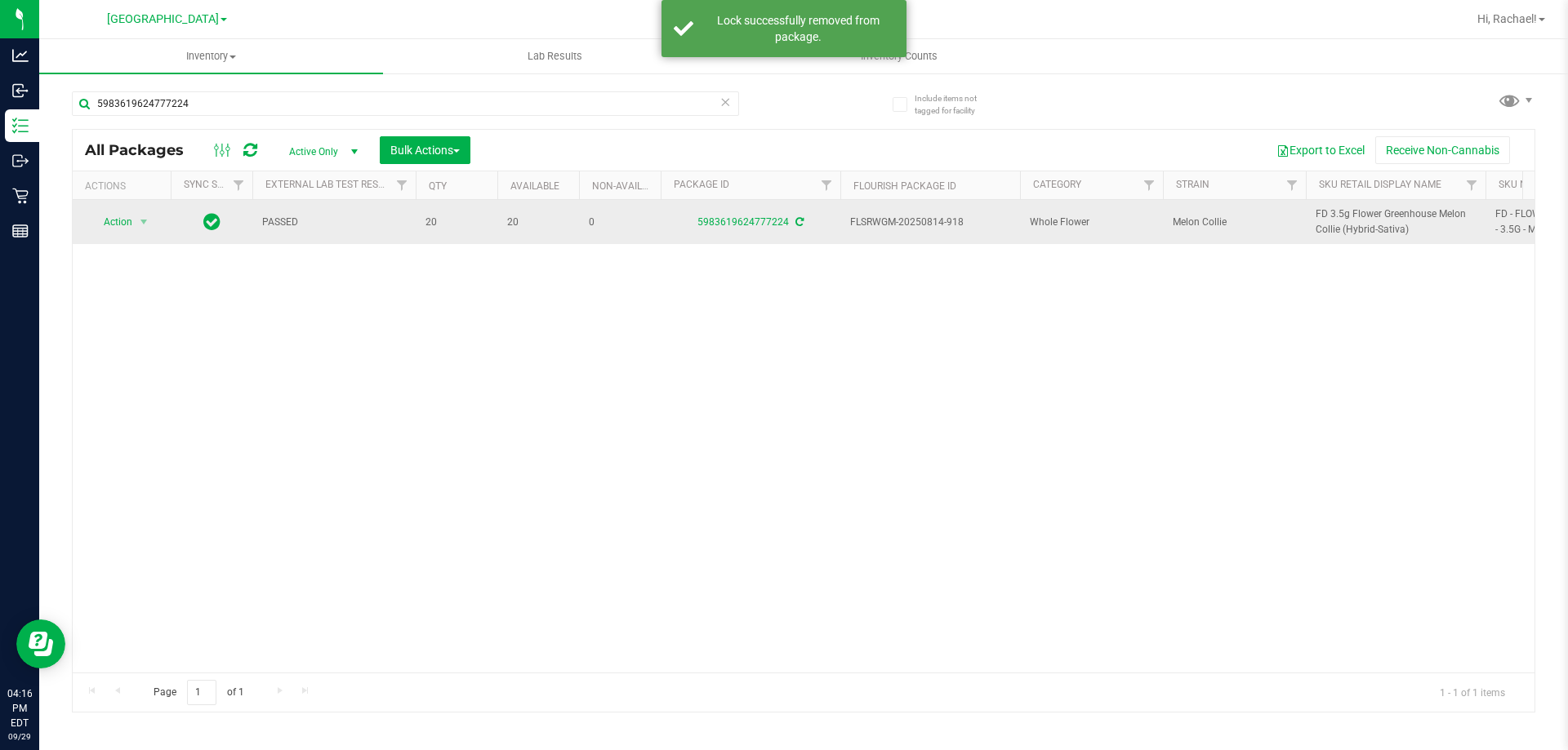
click at [1376, 214] on span "FD 3.5g Flower Greenhouse Melon Collie (Hybrid-Sativa)" at bounding box center [1395, 222] width 160 height 31
copy tr "FD 3.5g Flower Greenhouse Melon Collie (Hybrid-Sativa)"
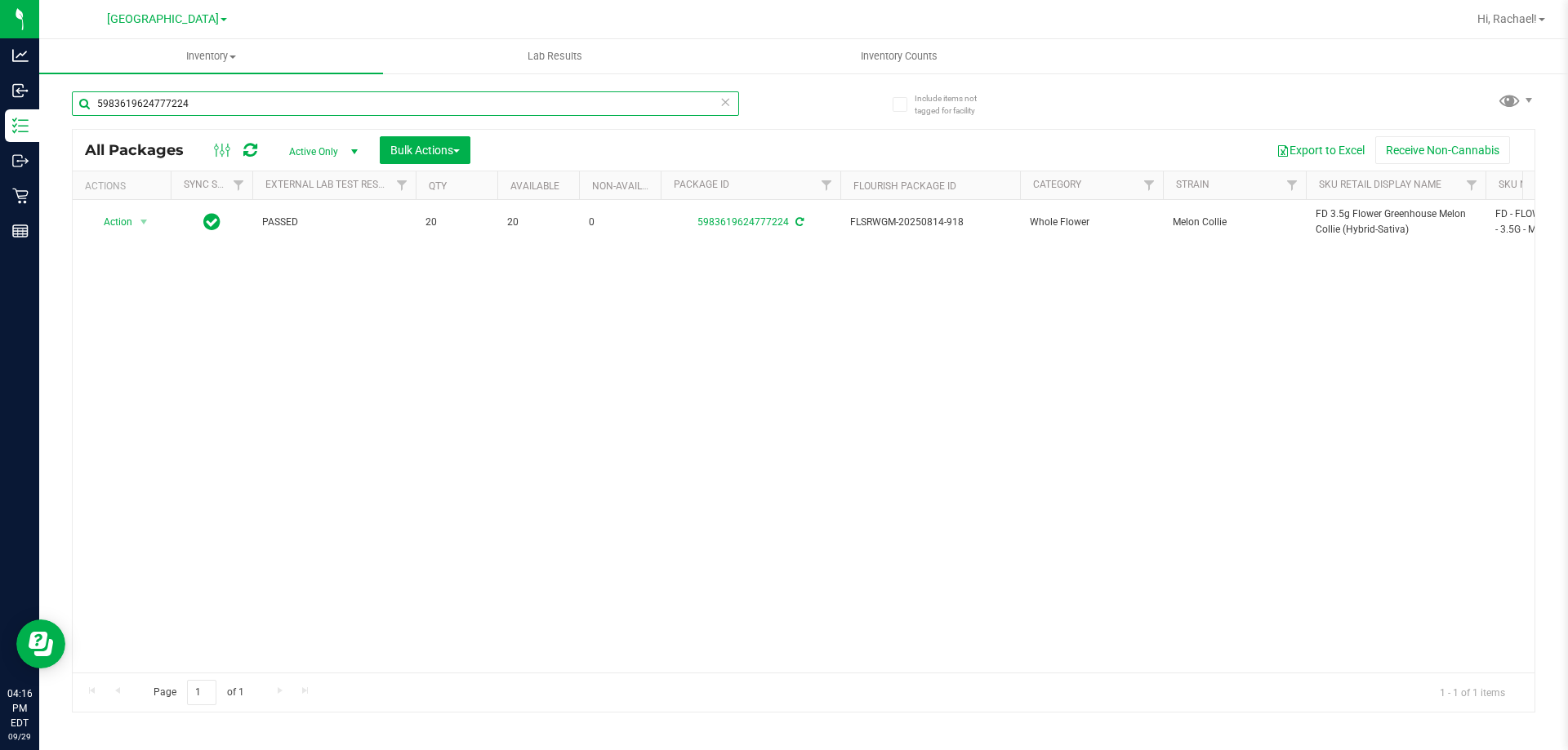
click at [208, 104] on input "5983619624777224" at bounding box center [405, 103] width 667 height 24
paste input "FD 3.5g Flower Greenhouse Melon Collie (Hybrid-Sativa)"
type input "FD 3.5g Flower Greenhouse Melon Collie (Hybrid-Sativa)"
